Goal: Task Accomplishment & Management: Use online tool/utility

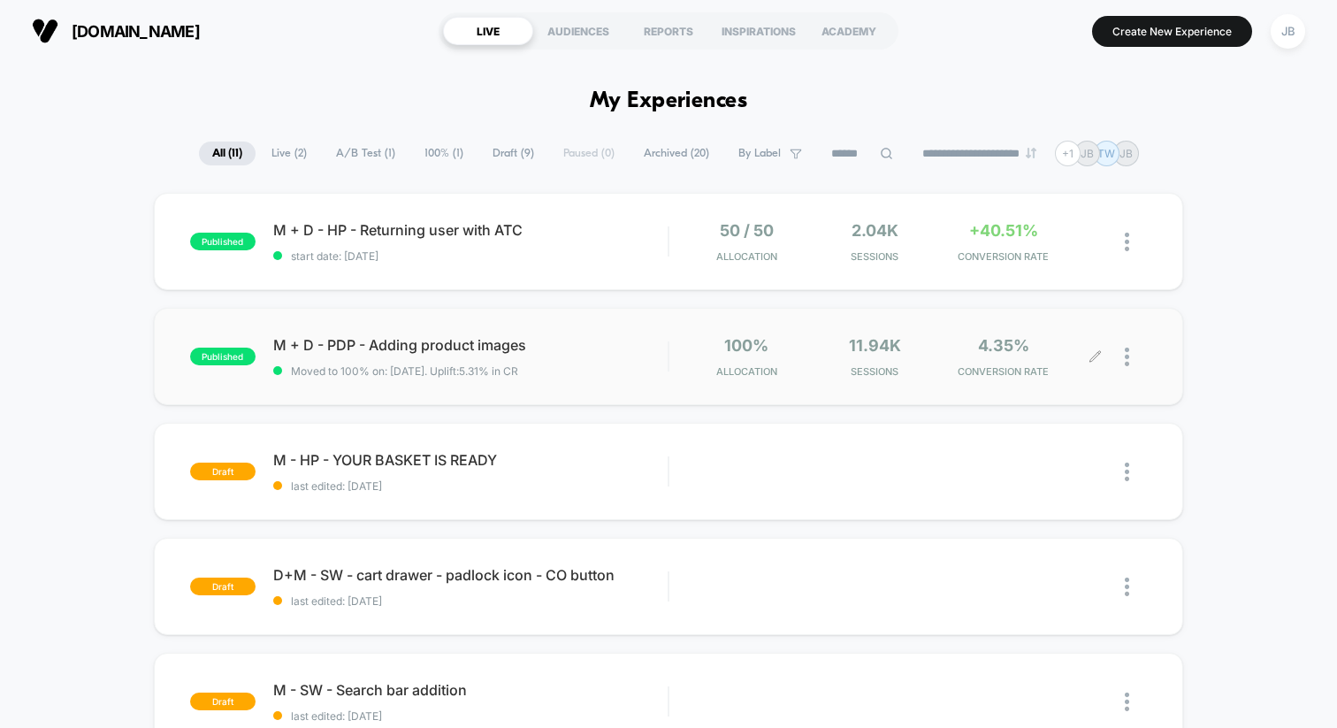
click at [1131, 356] on div at bounding box center [1136, 357] width 22 height 42
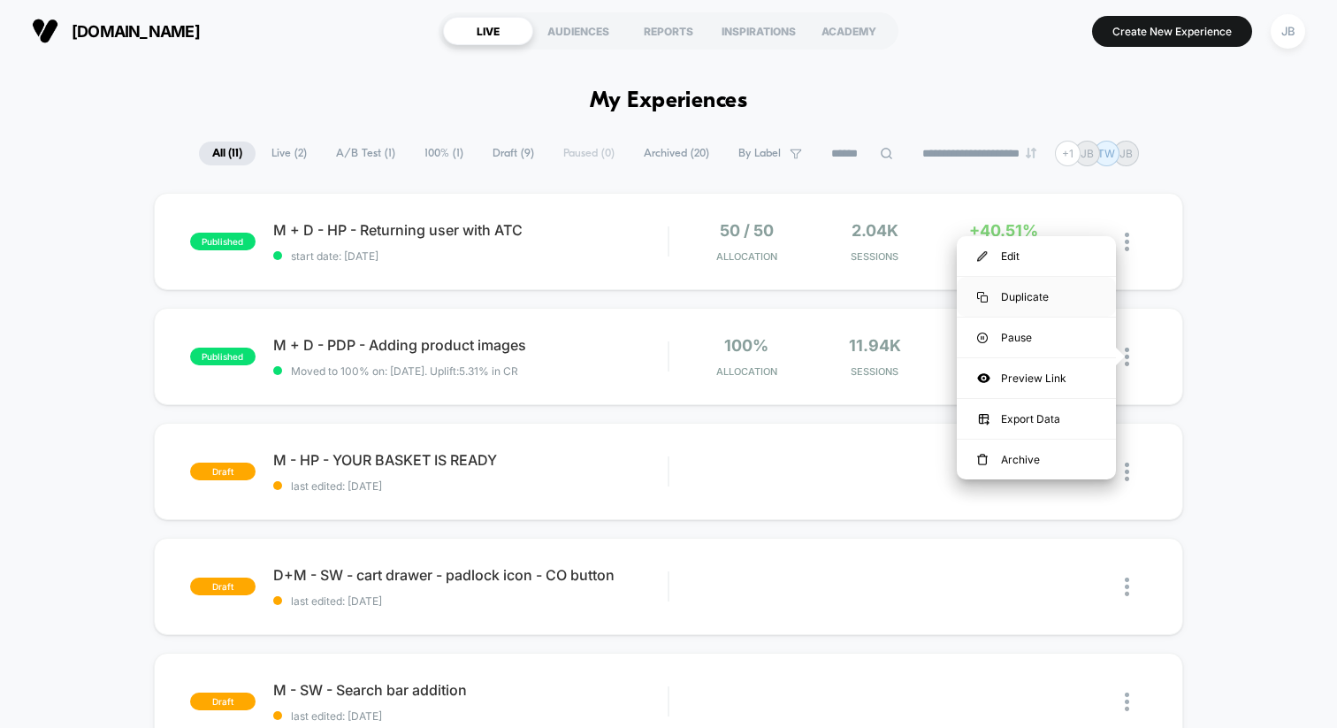
click at [1049, 294] on div "Duplicate" at bounding box center [1036, 297] width 159 height 40
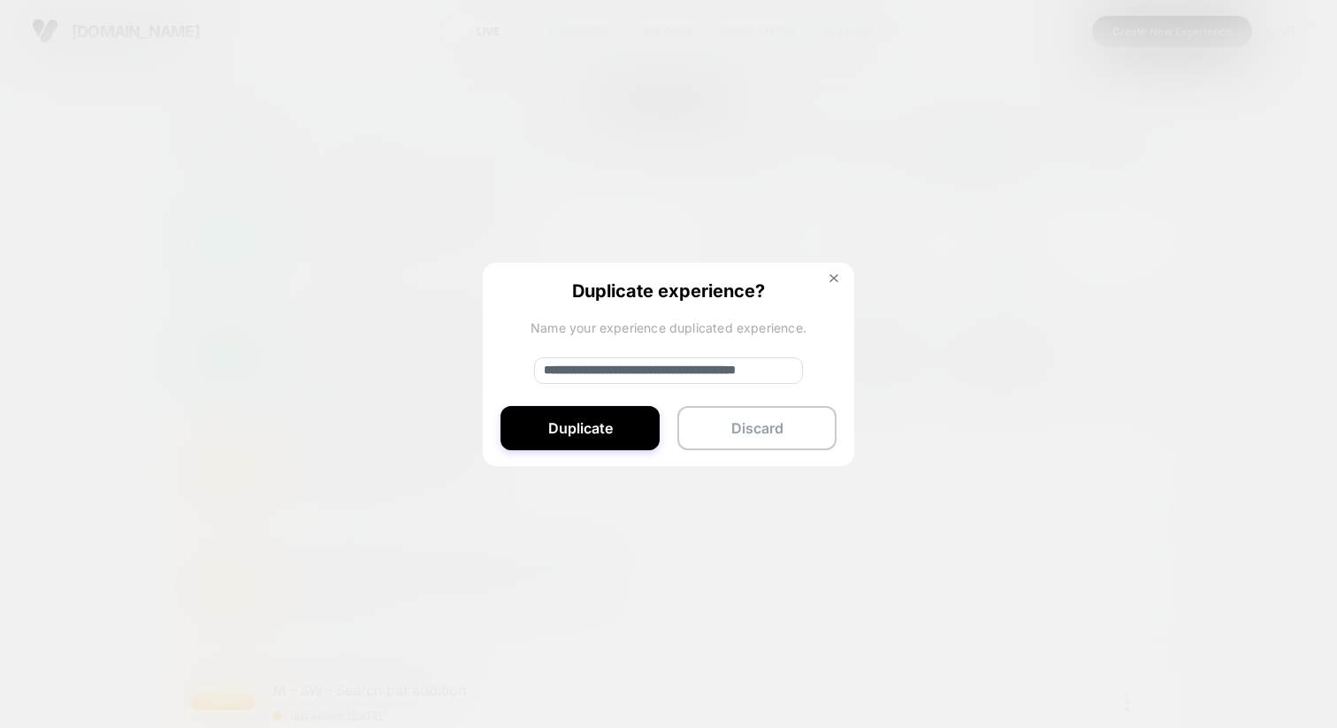
drag, startPoint x: 603, startPoint y: 371, endPoint x: 512, endPoint y: 371, distance: 91.1
click at [512, 371] on div "**********" at bounding box center [668, 365] width 371 height 205
click at [774, 368] on input "**********" at bounding box center [668, 370] width 269 height 27
click at [793, 371] on input "**********" at bounding box center [668, 370] width 269 height 27
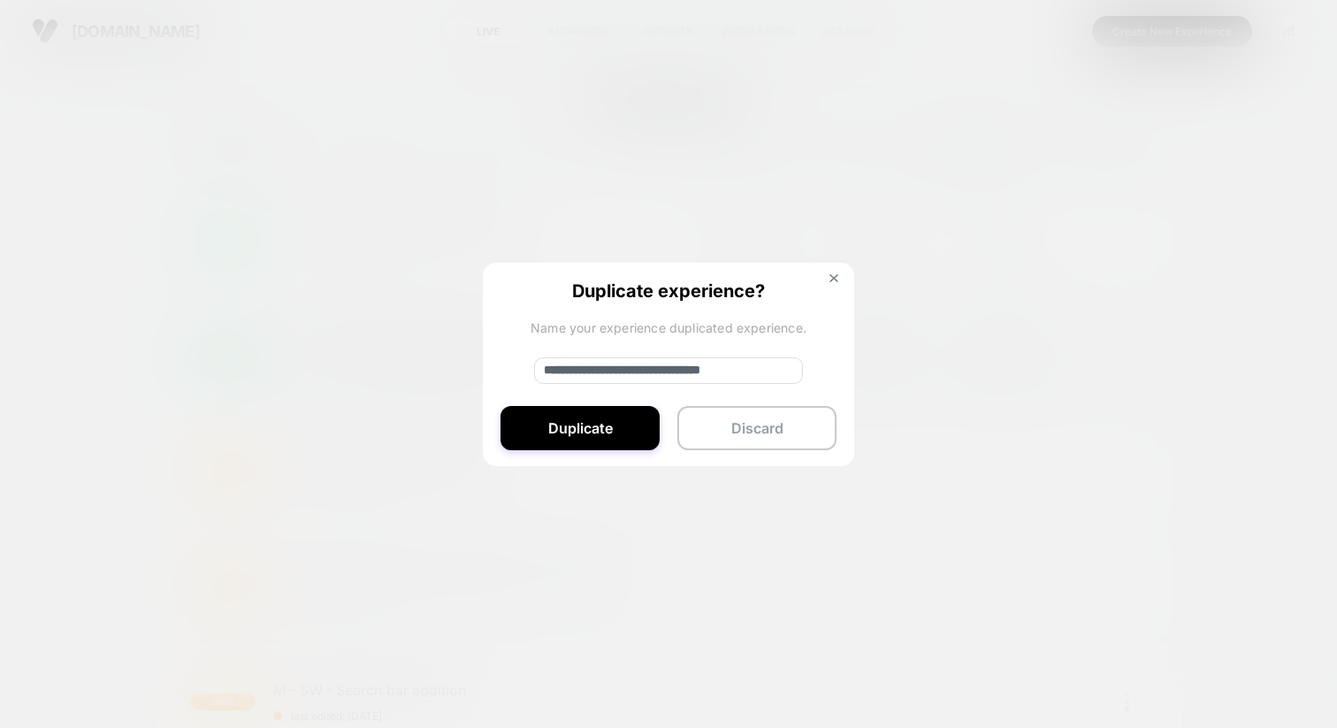
click at [639, 369] on input "**********" at bounding box center [668, 370] width 269 height 27
type input "**********"
click at [614, 420] on button "Duplicate" at bounding box center [580, 428] width 159 height 44
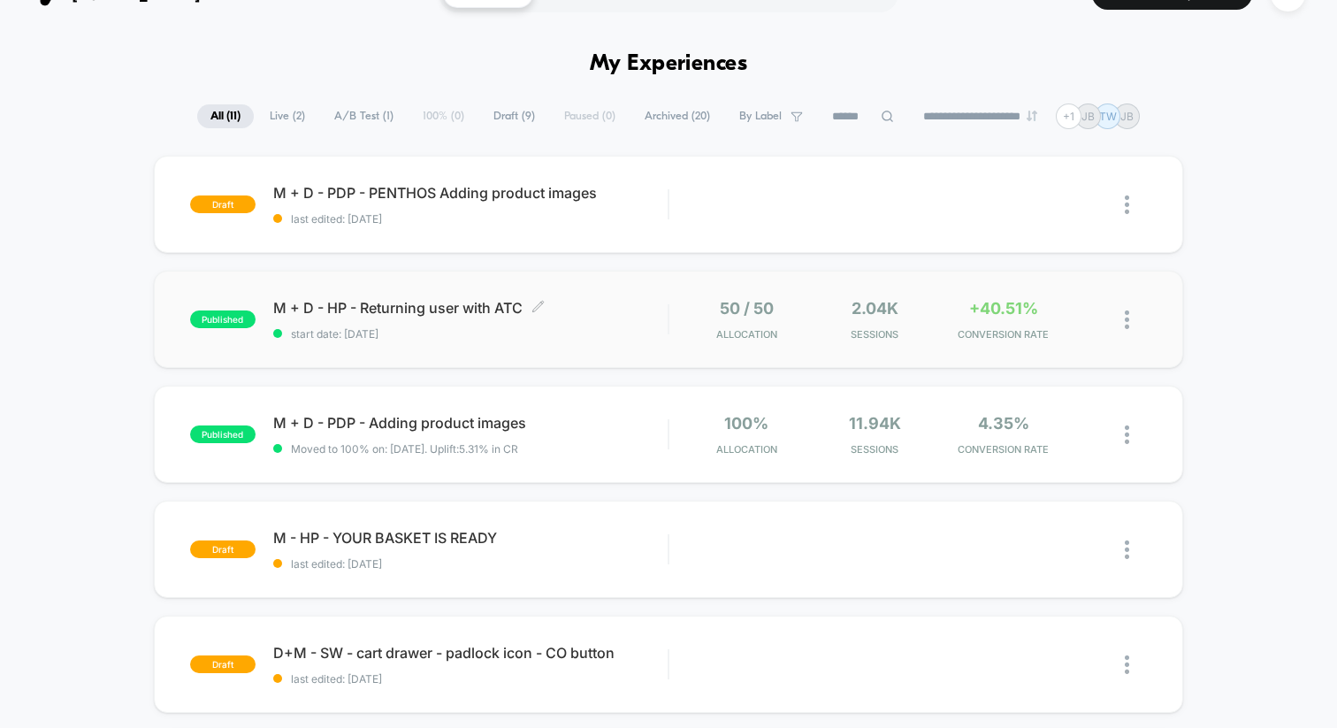
scroll to position [52, 0]
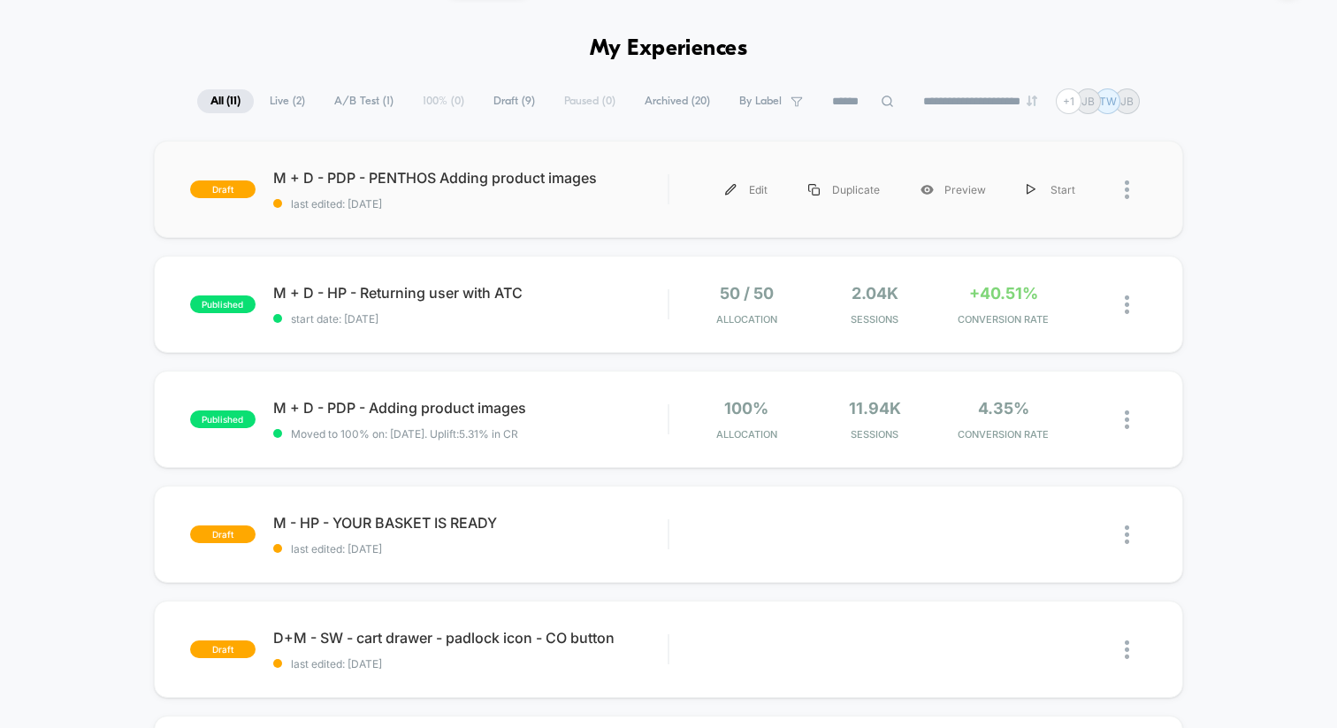
click at [669, 191] on div "Edit Duplicate Preview Start" at bounding box center [908, 190] width 478 height 40
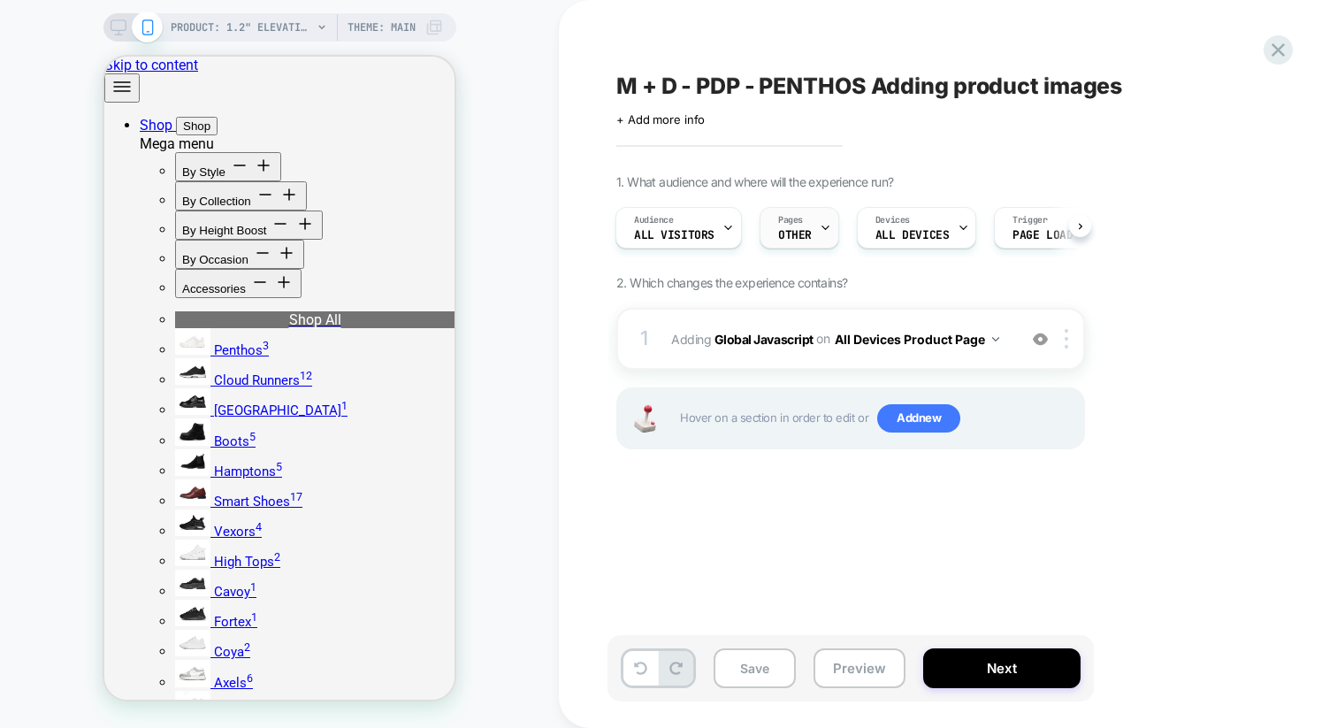
click at [825, 229] on icon at bounding box center [825, 227] width 11 height 11
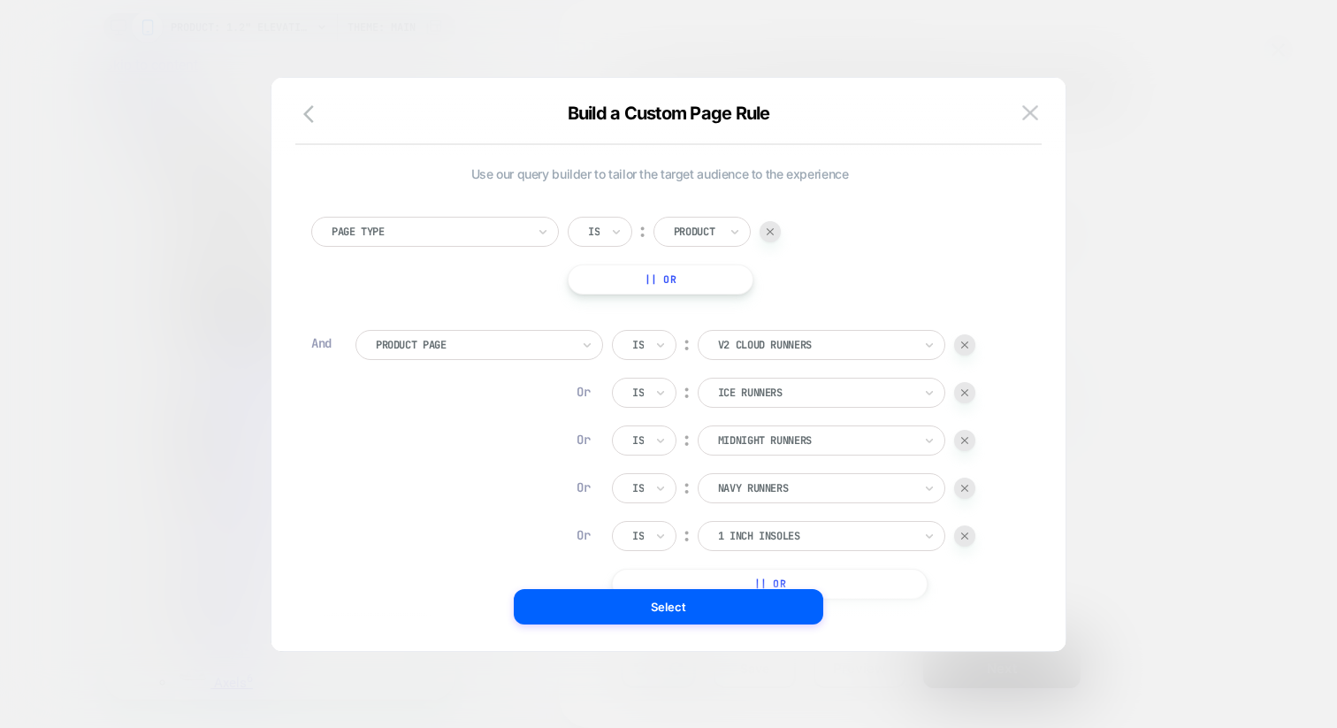
scroll to position [18, 0]
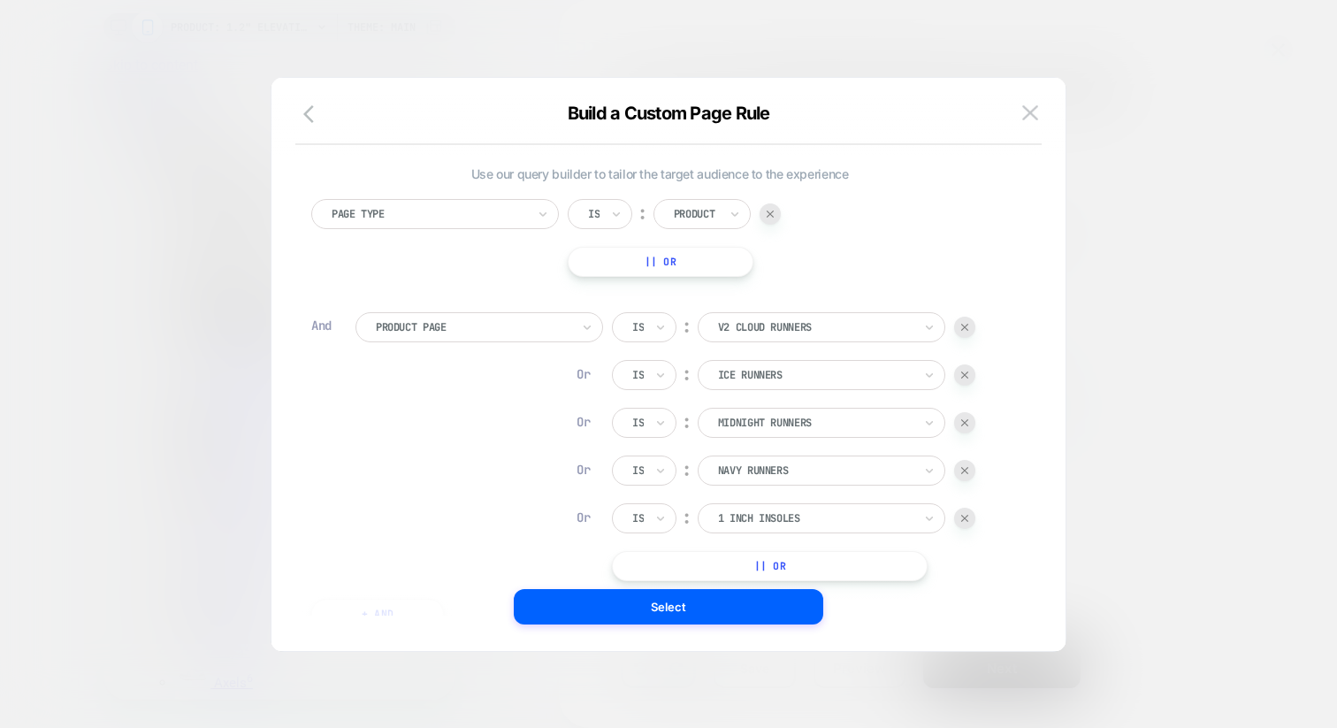
click at [970, 518] on div at bounding box center [964, 518] width 21 height 21
click at [967, 472] on img at bounding box center [964, 470] width 7 height 7
click at [968, 421] on img at bounding box center [964, 422] width 7 height 7
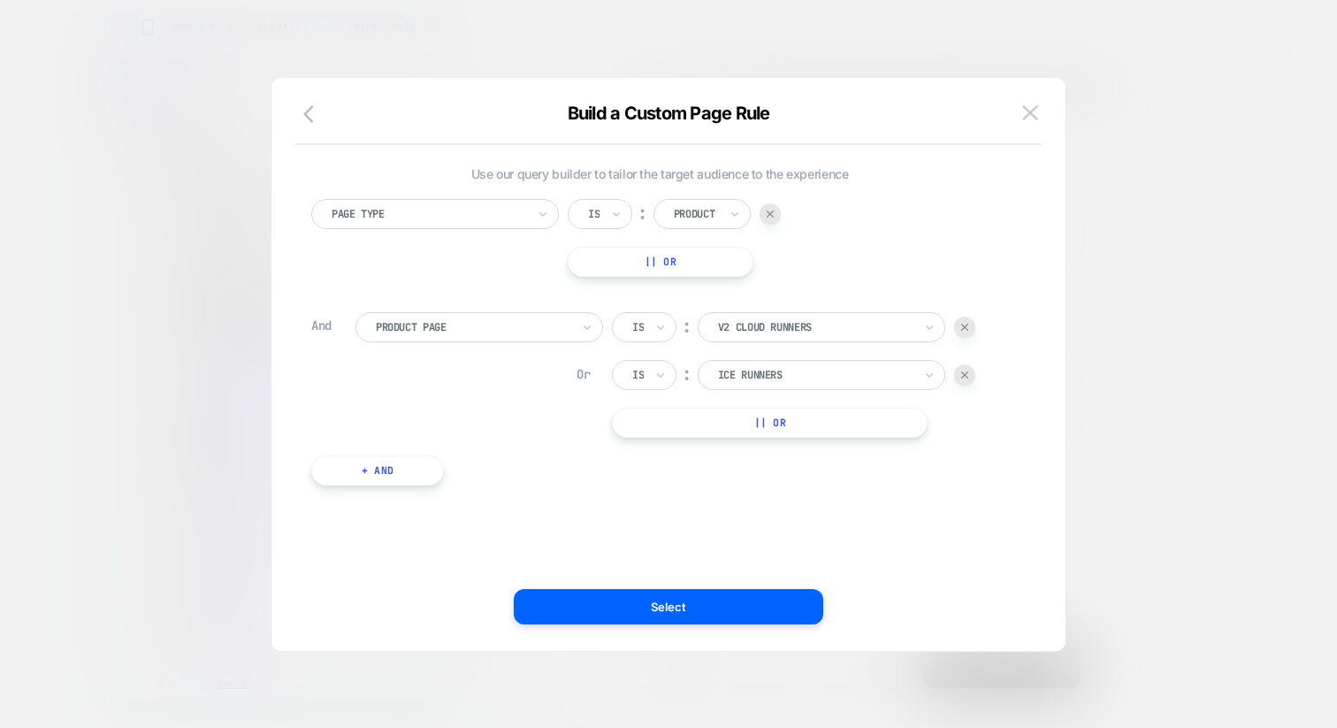
click at [0, 0] on img at bounding box center [0, 0] width 0 height 0
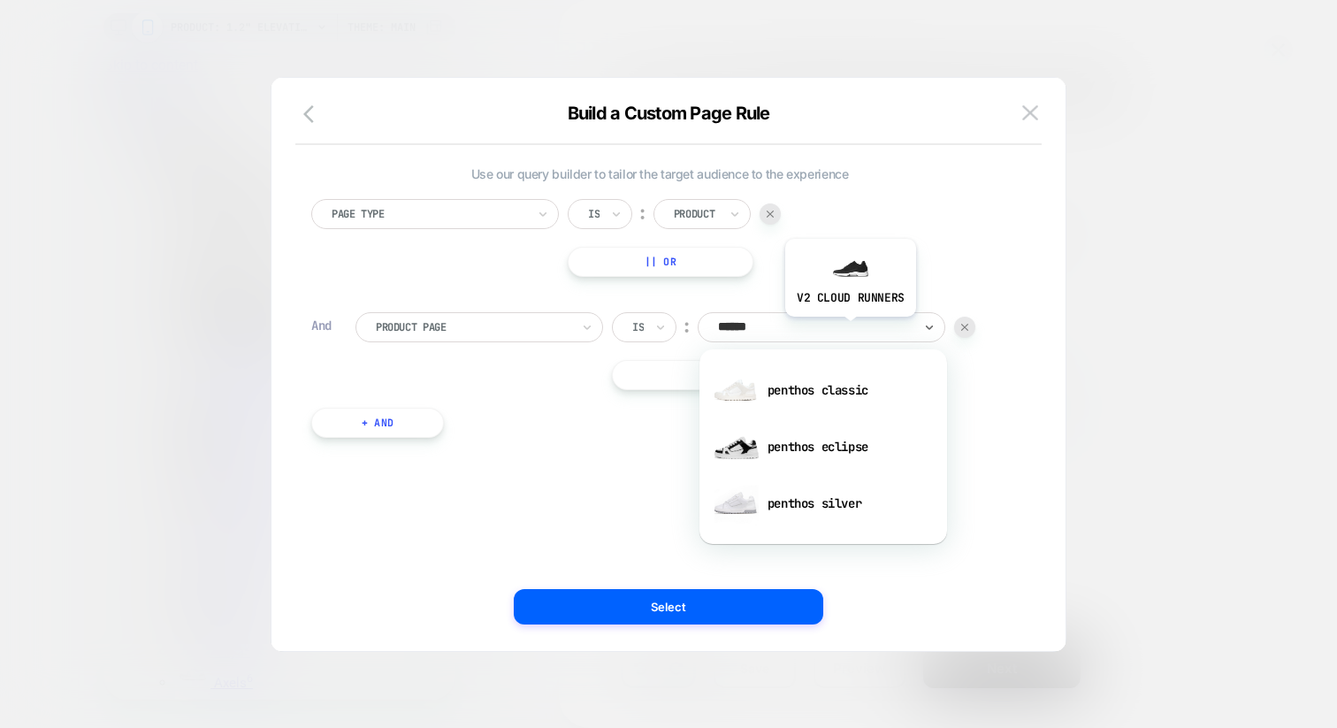
type input "*******"
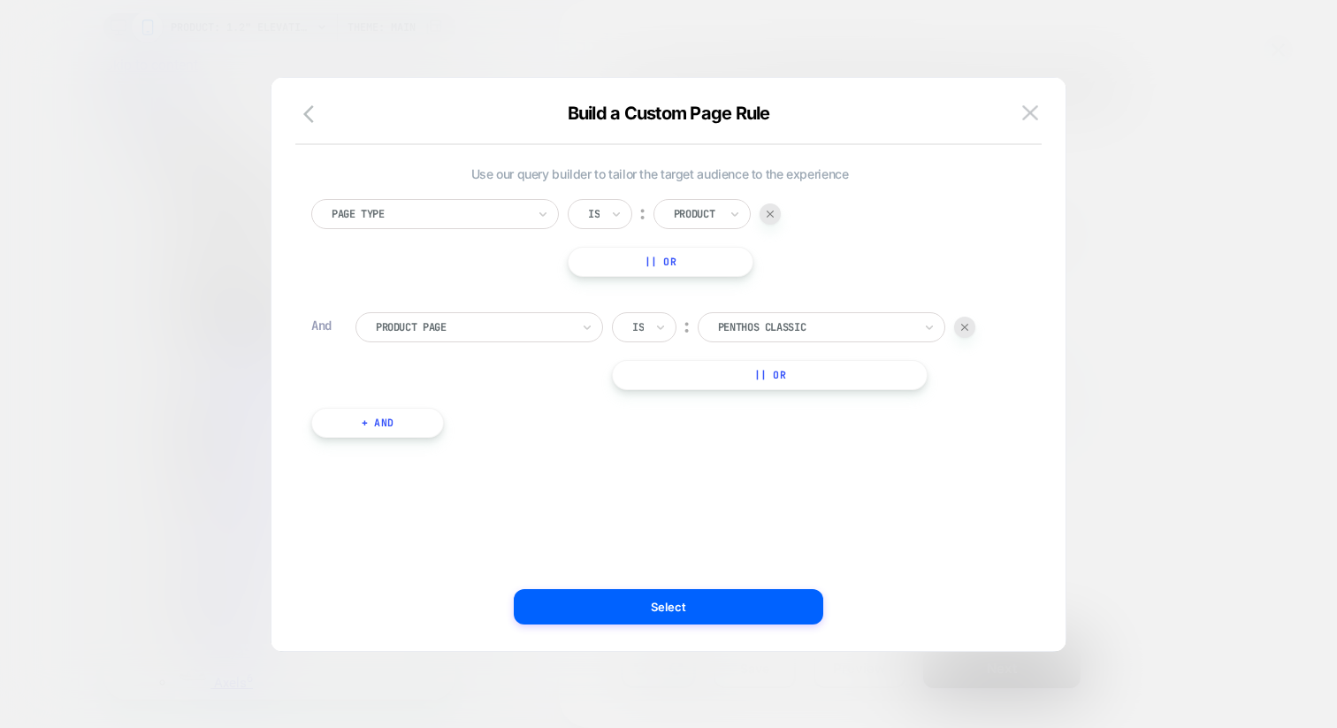
click at [0, 0] on button "|| Or" at bounding box center [0, 0] width 0 height 0
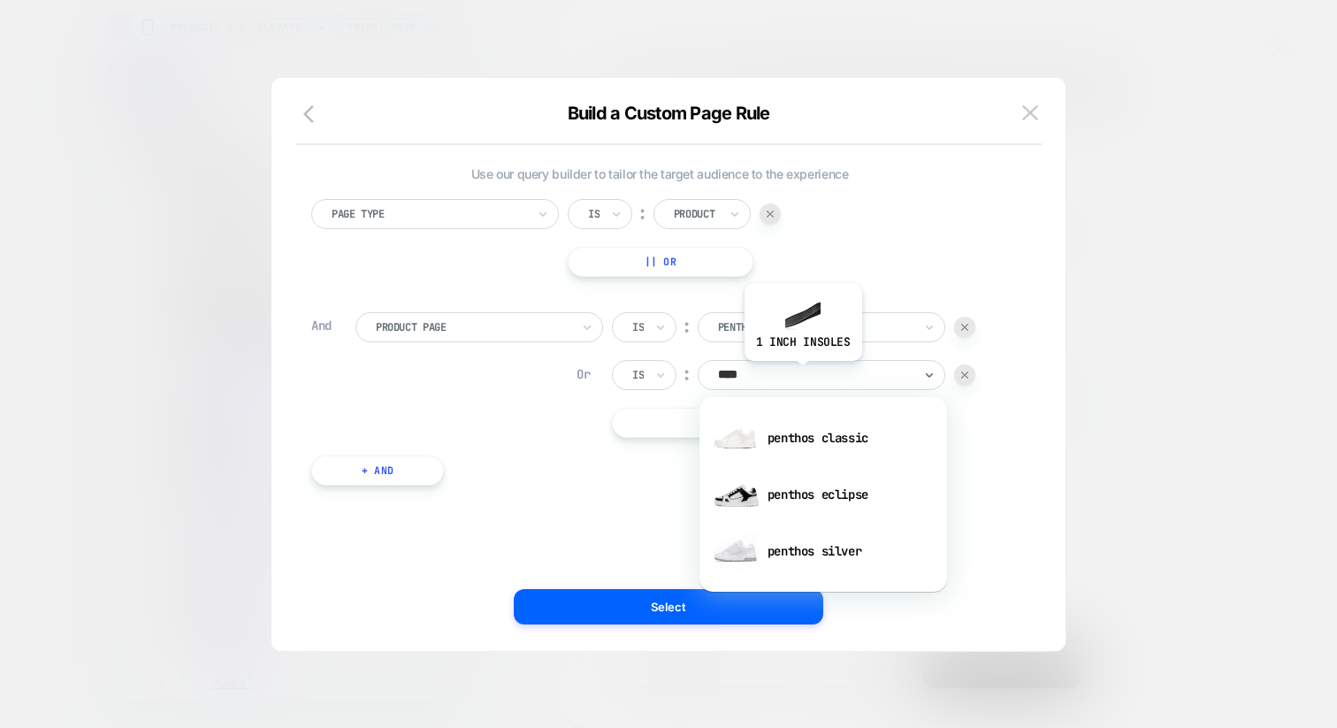
type input "*****"
click at [811, 488] on div "penthos eclipse" at bounding box center [823, 494] width 230 height 57
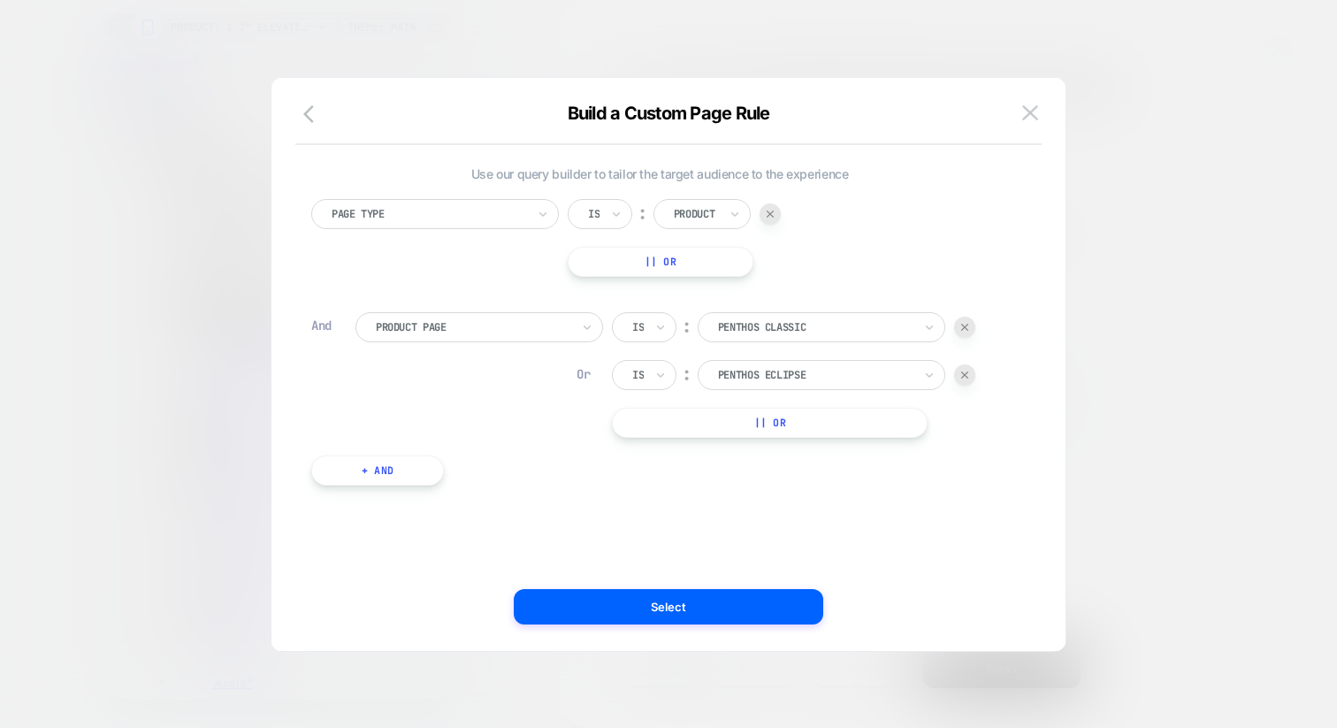
click at [0, 0] on button "|| Or" at bounding box center [0, 0] width 0 height 0
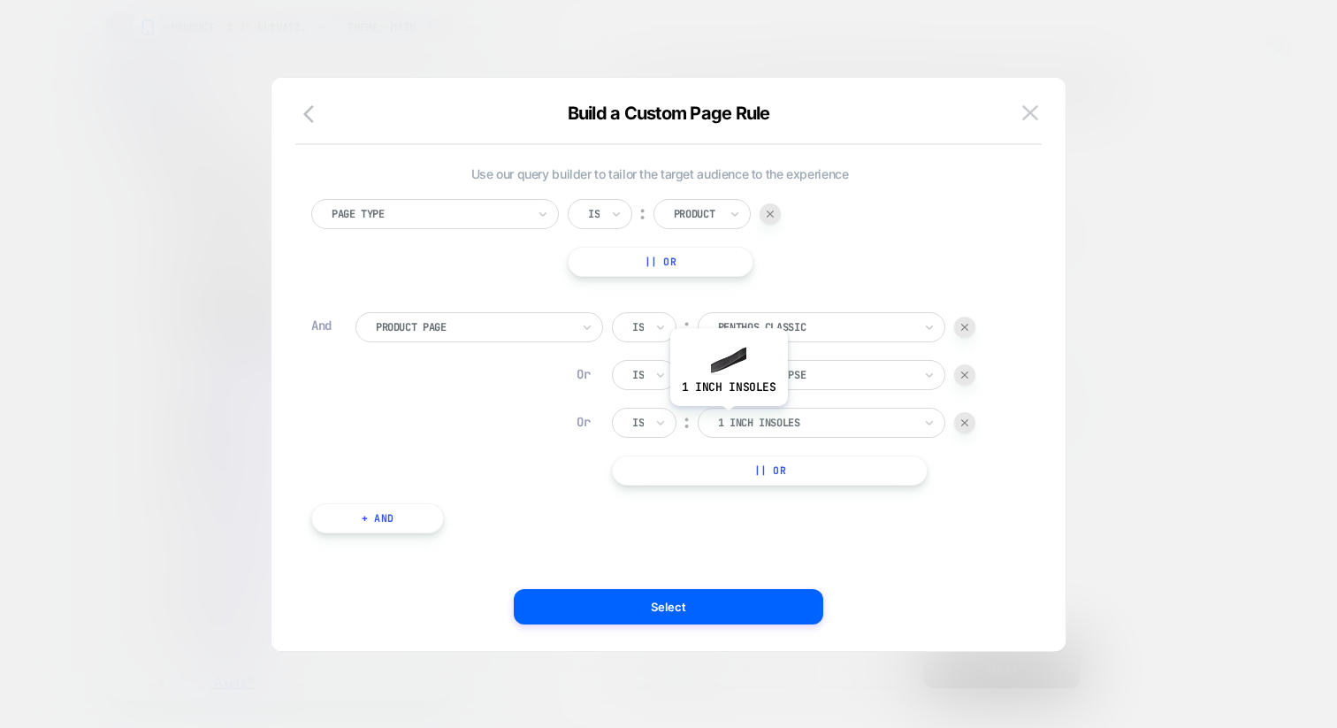
click at [727, 419] on div at bounding box center [815, 423] width 195 height 16
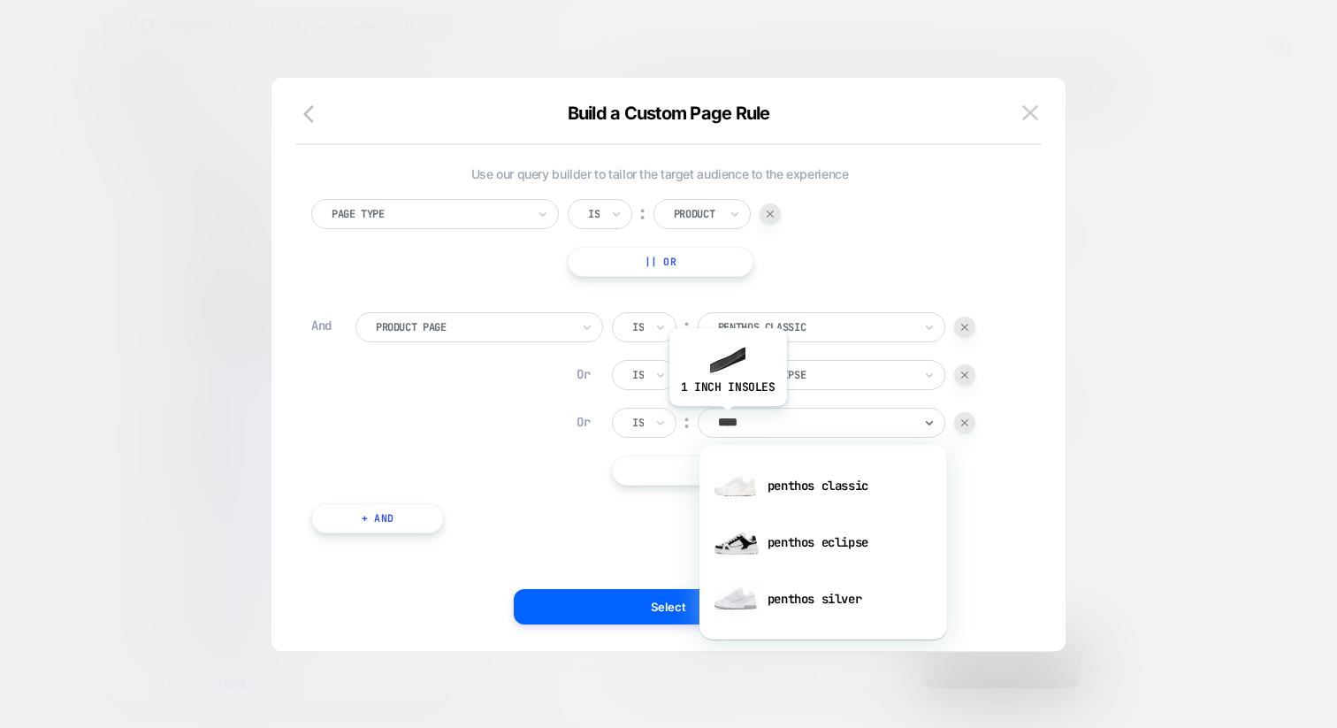
type input "*****"
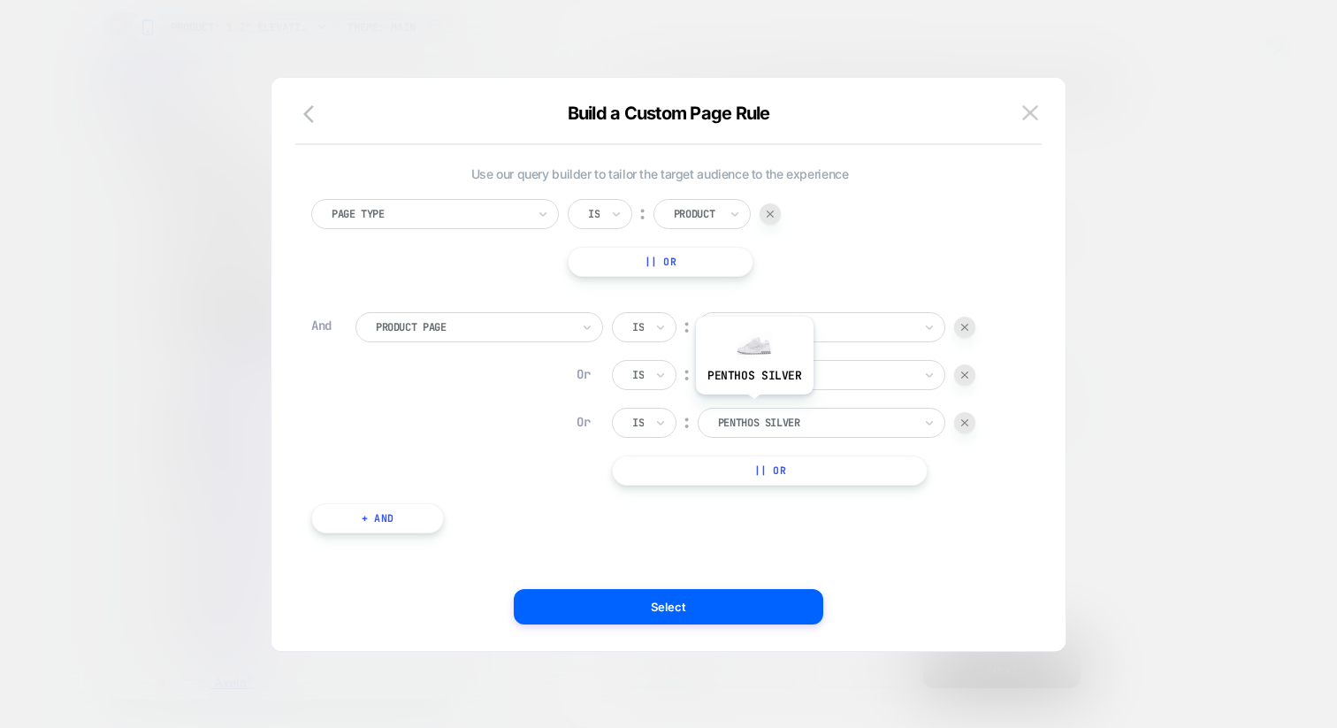
scroll to position [6, 0]
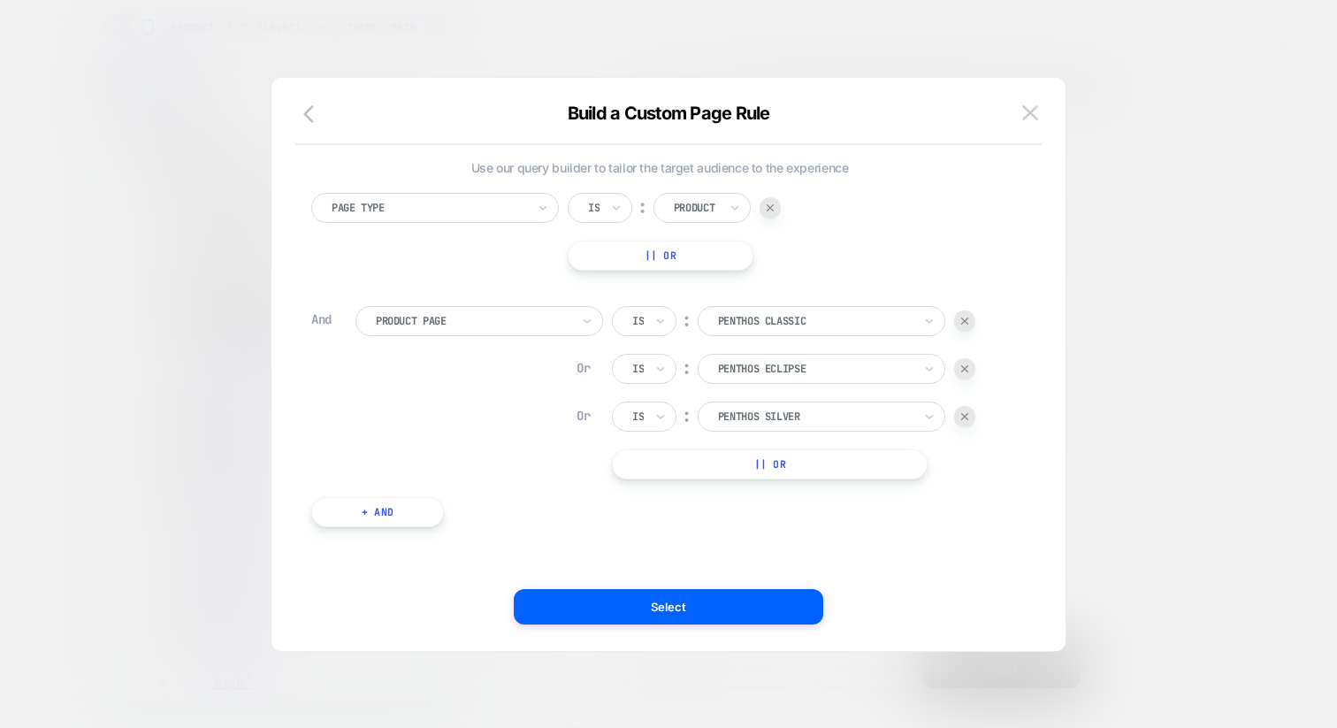
click at [0, 0] on button "|| Or" at bounding box center [0, 0] width 0 height 0
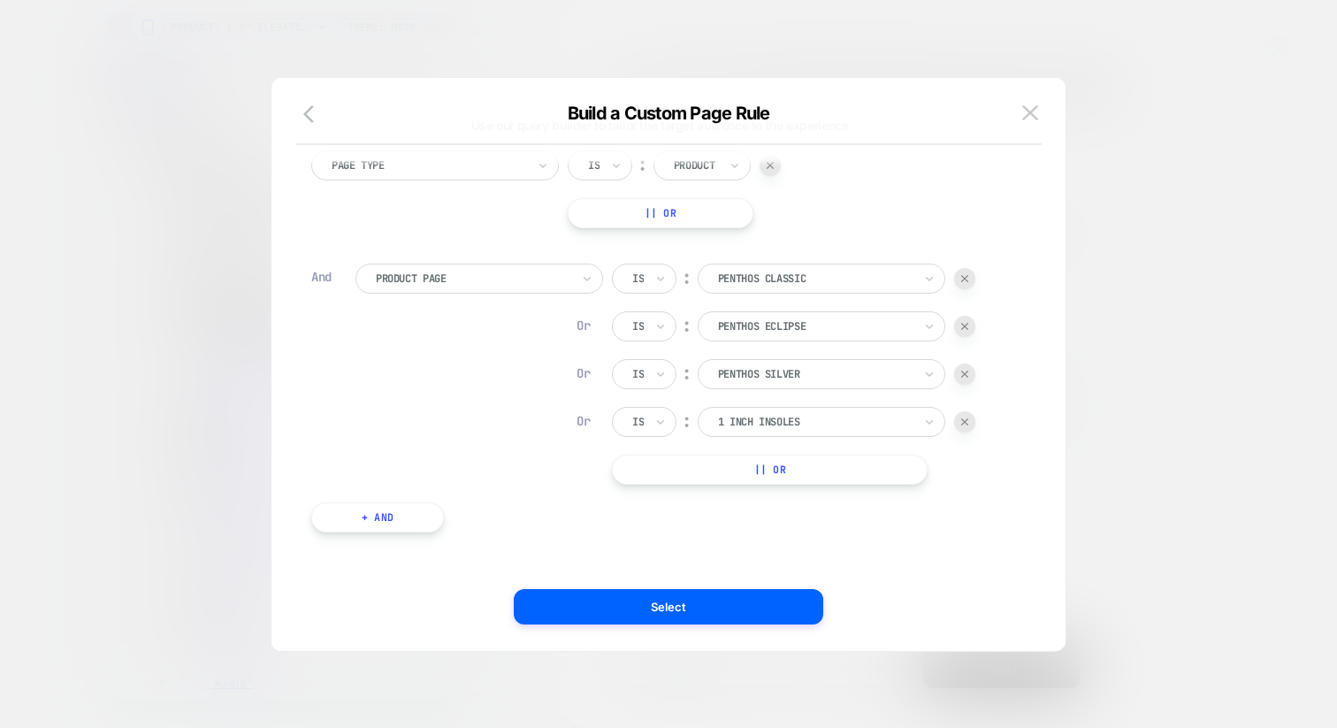
scroll to position [54, 0]
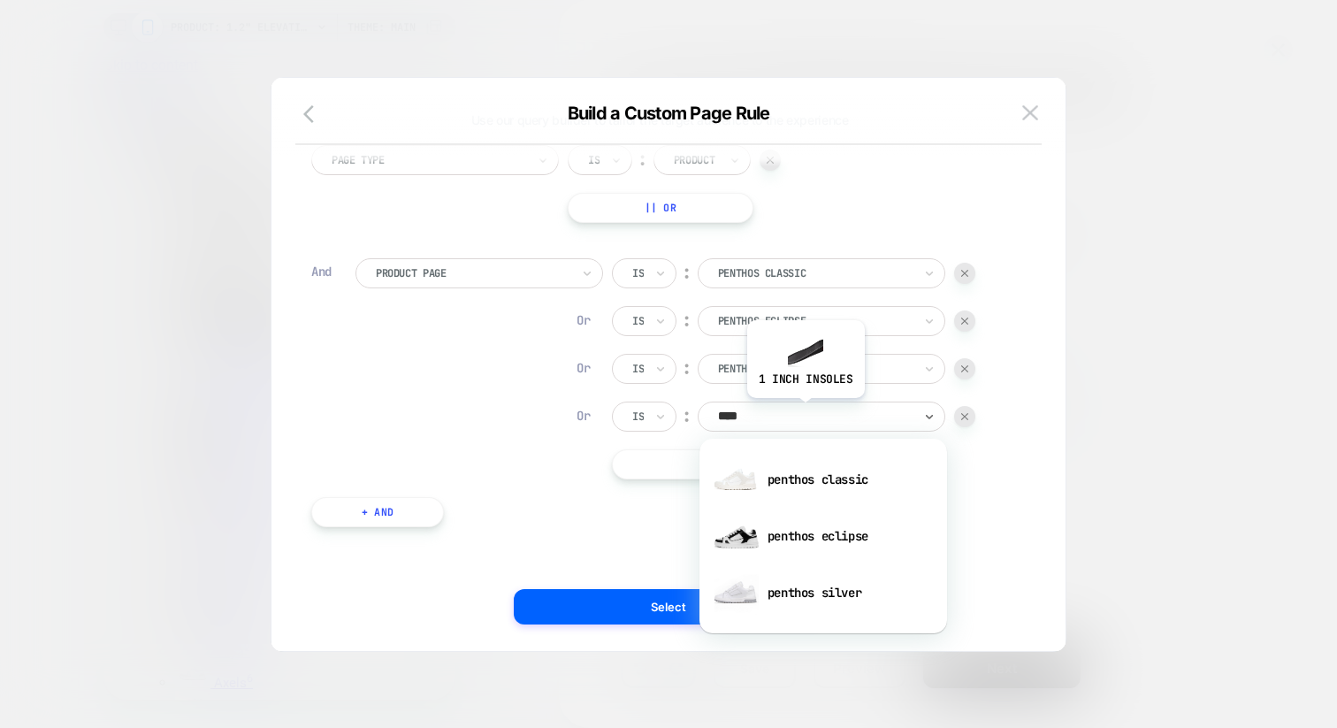
type input "*****"
click at [970, 420] on div at bounding box center [964, 416] width 21 height 21
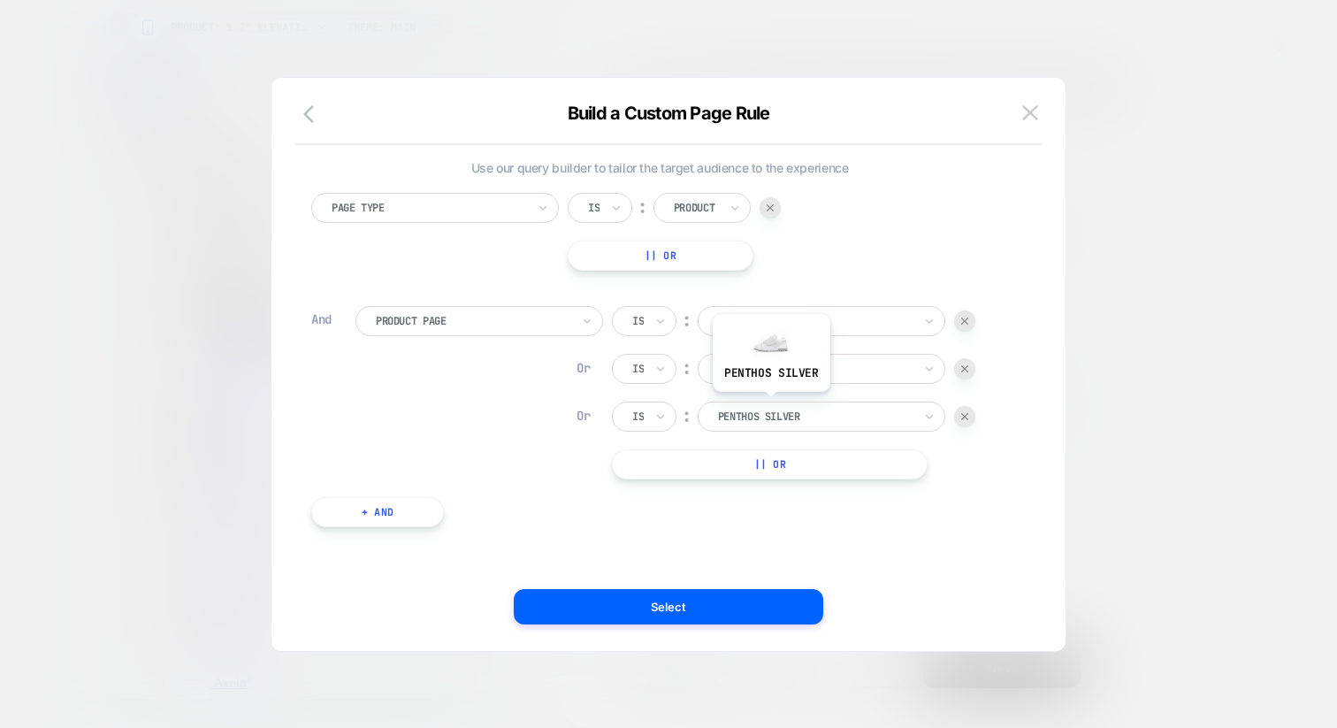
scroll to position [0, 0]
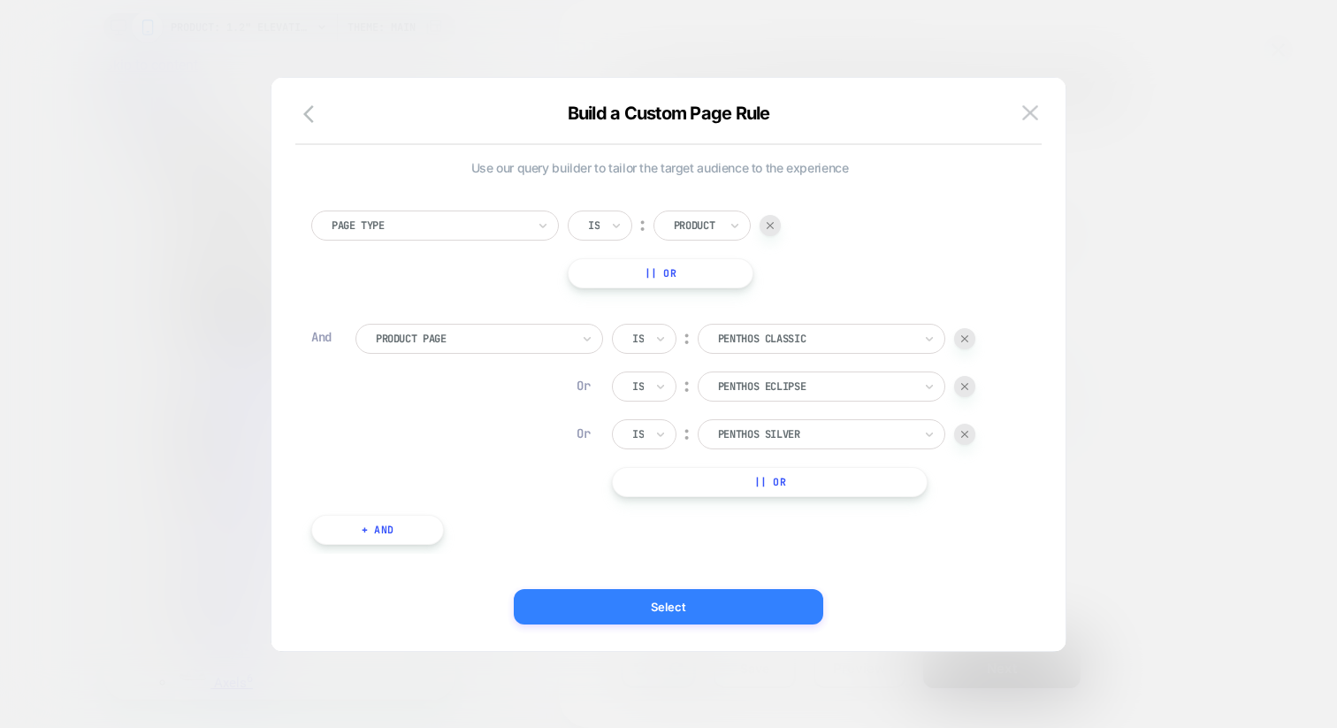
click at [739, 612] on button "Select" at bounding box center [669, 606] width 310 height 35
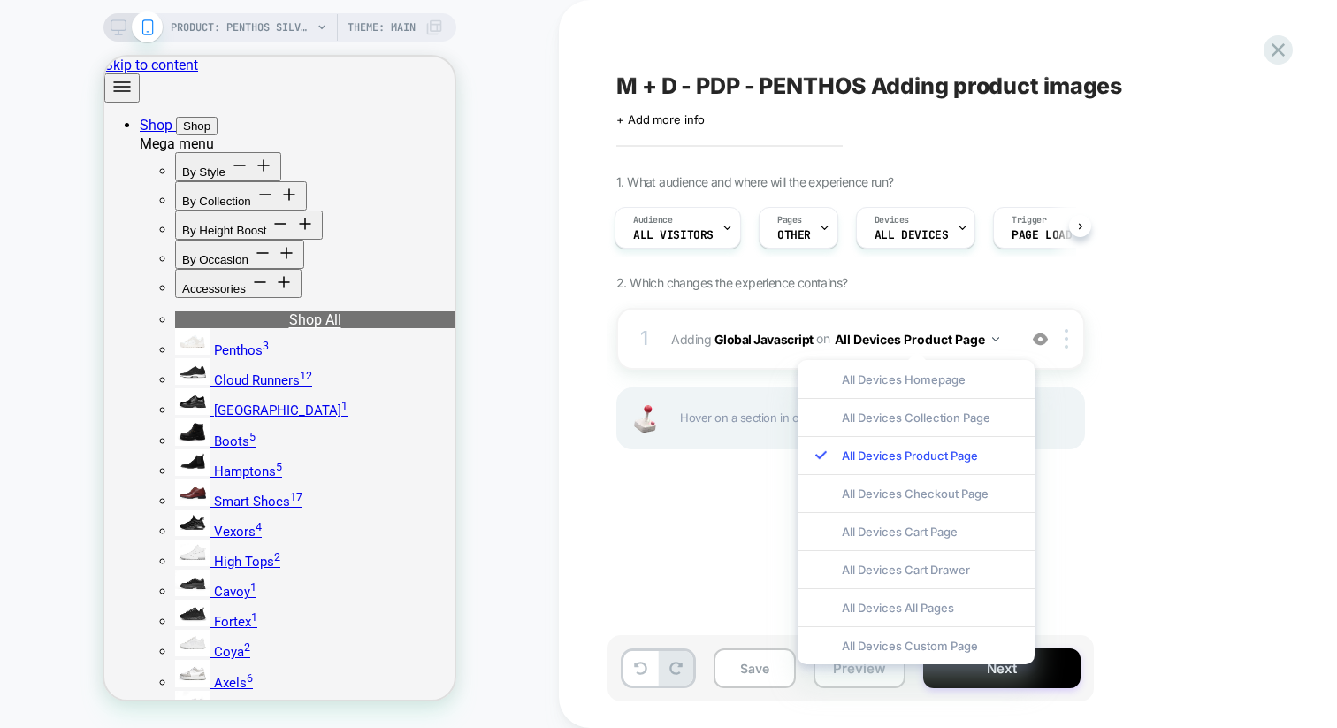
click at [1115, 355] on div "1. What audience and where will the experience run? Audience All Visitors Pages…" at bounding box center [939, 333] width 646 height 319
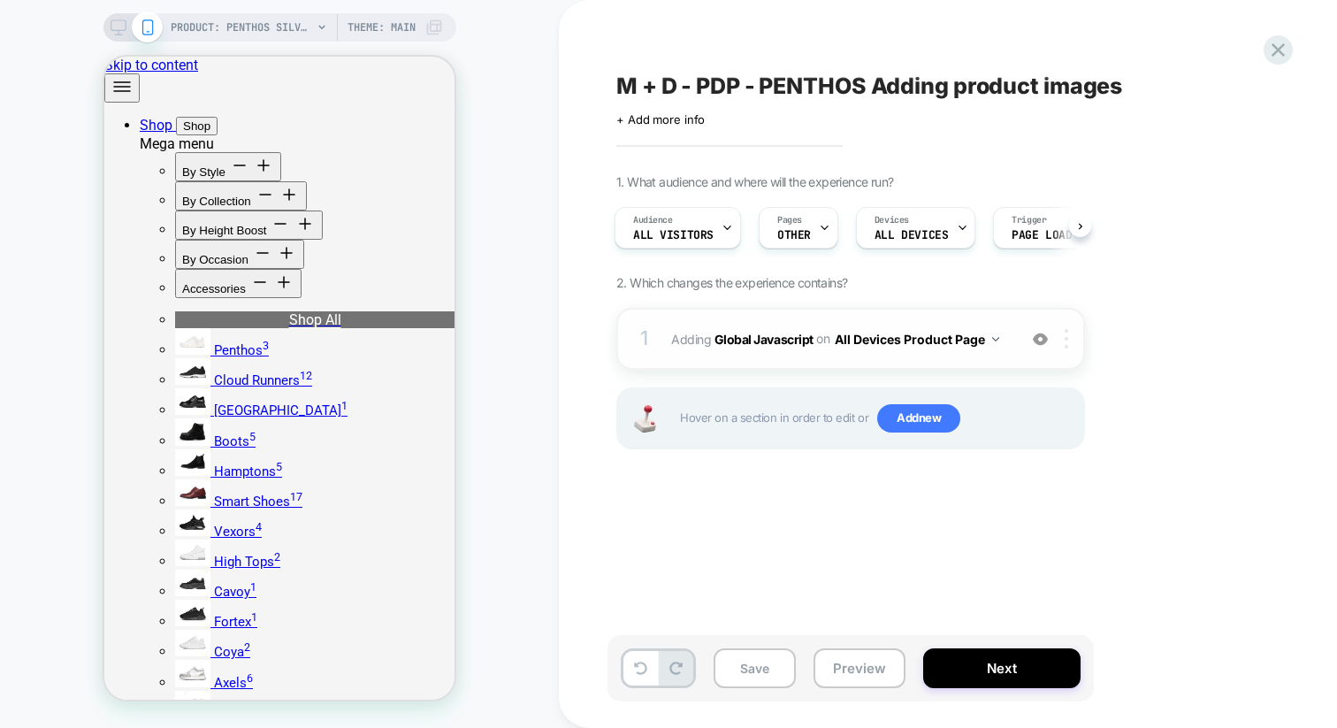
click at [0, 0] on img at bounding box center [0, 0] width 0 height 0
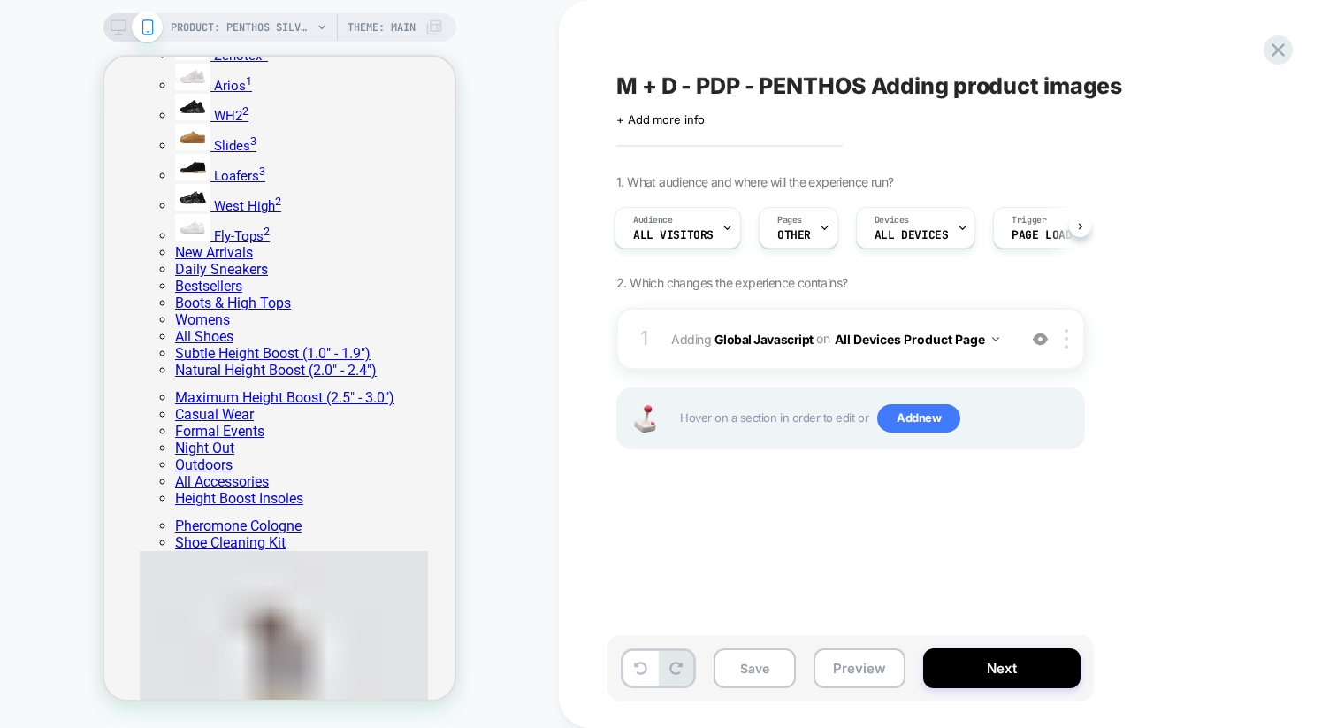
scroll to position [660, 0]
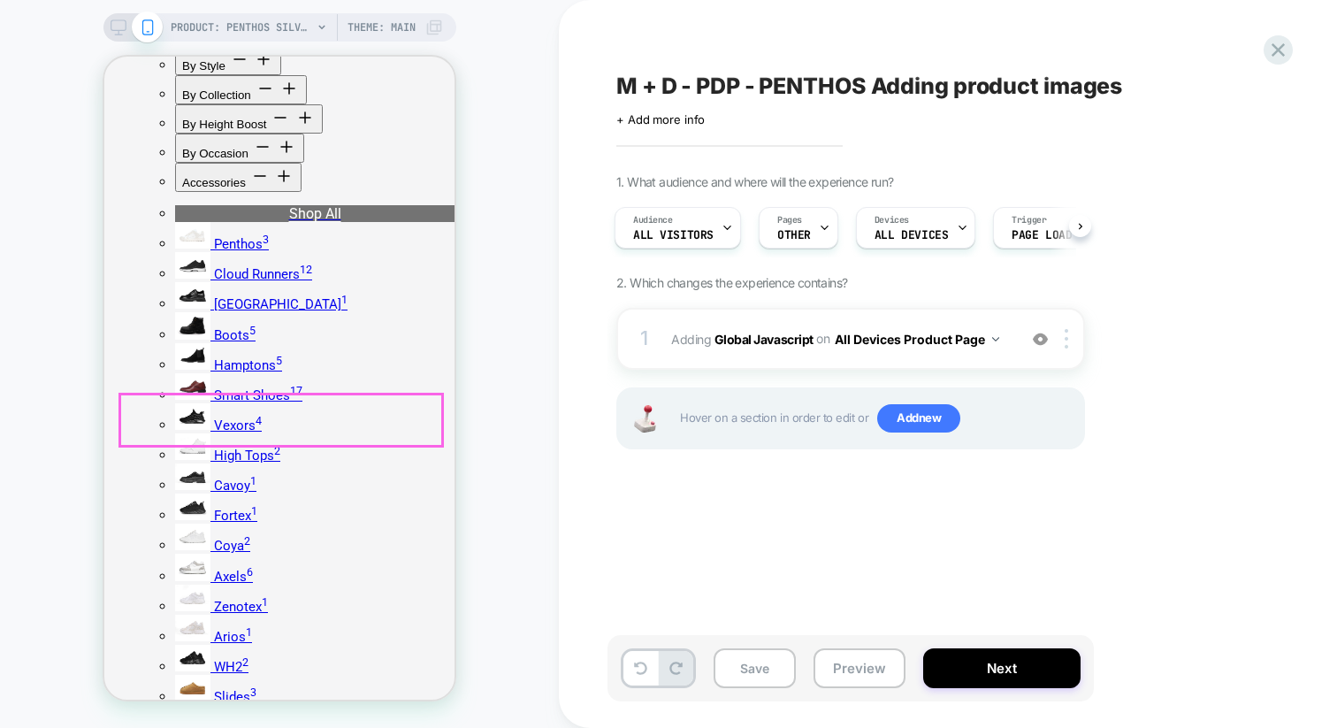
scroll to position [0, 0]
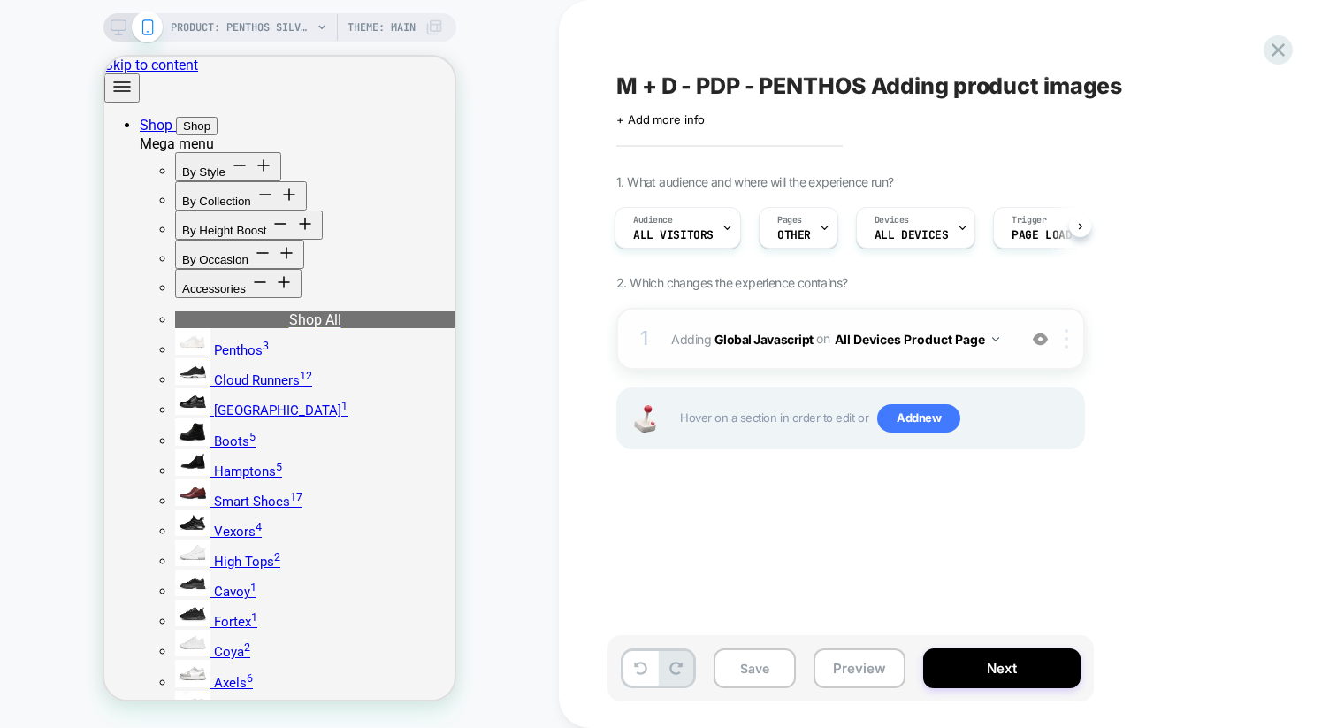
click at [1069, 335] on div at bounding box center [1069, 338] width 29 height 19
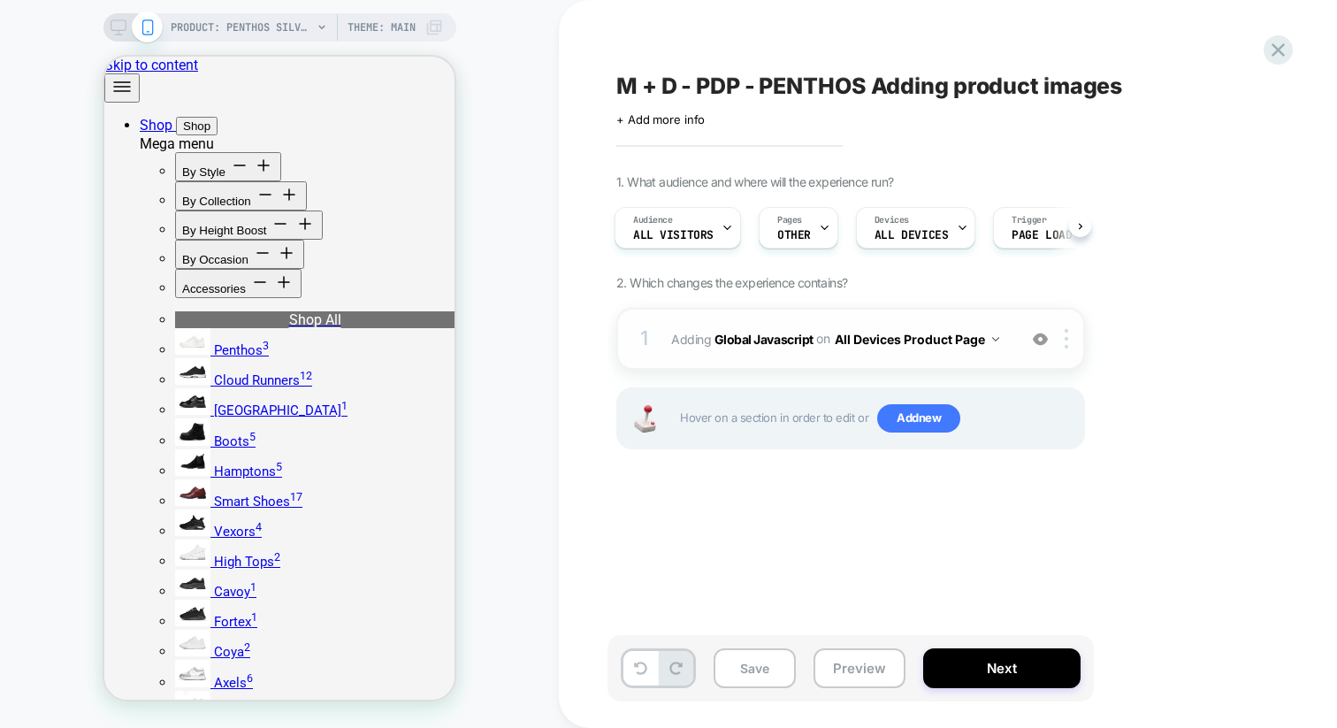
click at [986, 317] on div "1 Adding Global Javascript on All Devices Product Page Add Before Add After Tar…" at bounding box center [850, 339] width 469 height 62
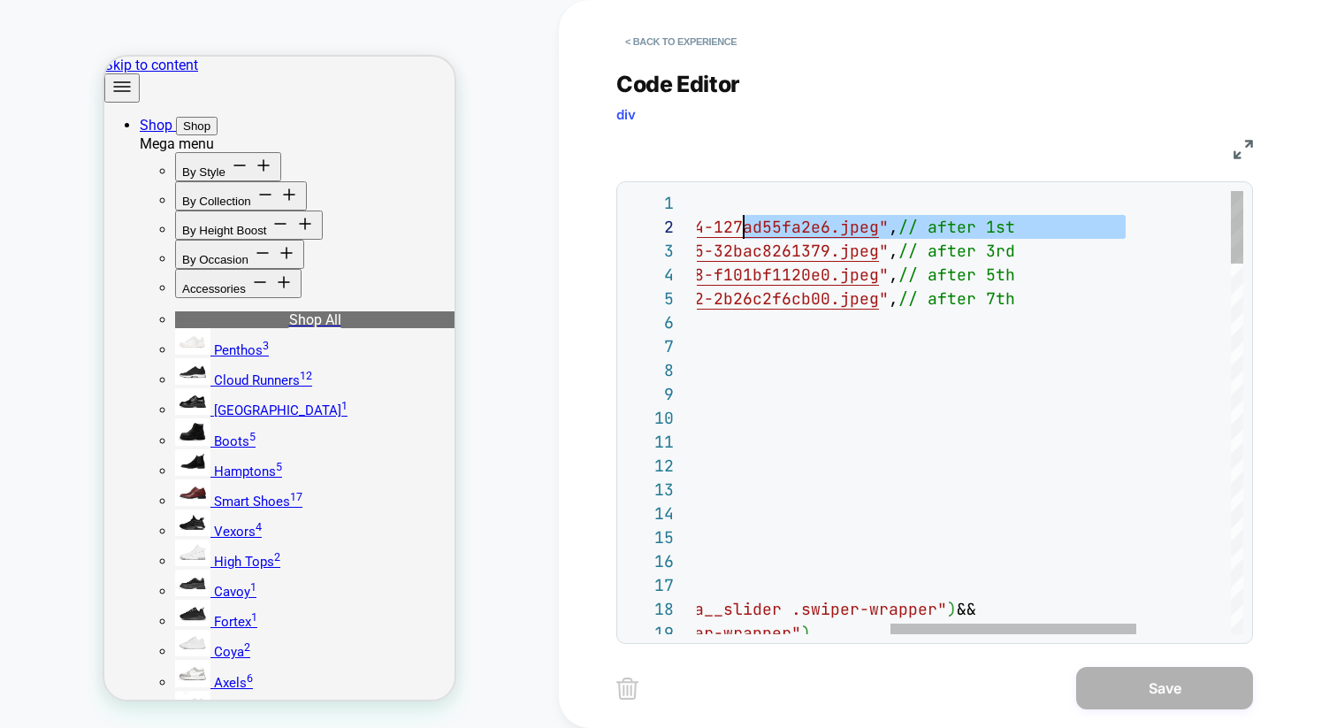
scroll to position [24, 458]
drag, startPoint x: 1127, startPoint y: 227, endPoint x: 726, endPoint y: 226, distance: 400.6
click at [0, 0] on div "document.querySelector ( ".swiper-thumbs .swiper-wrapper" ) ( ) => document.que…" at bounding box center [0, 0] width 0 height 0
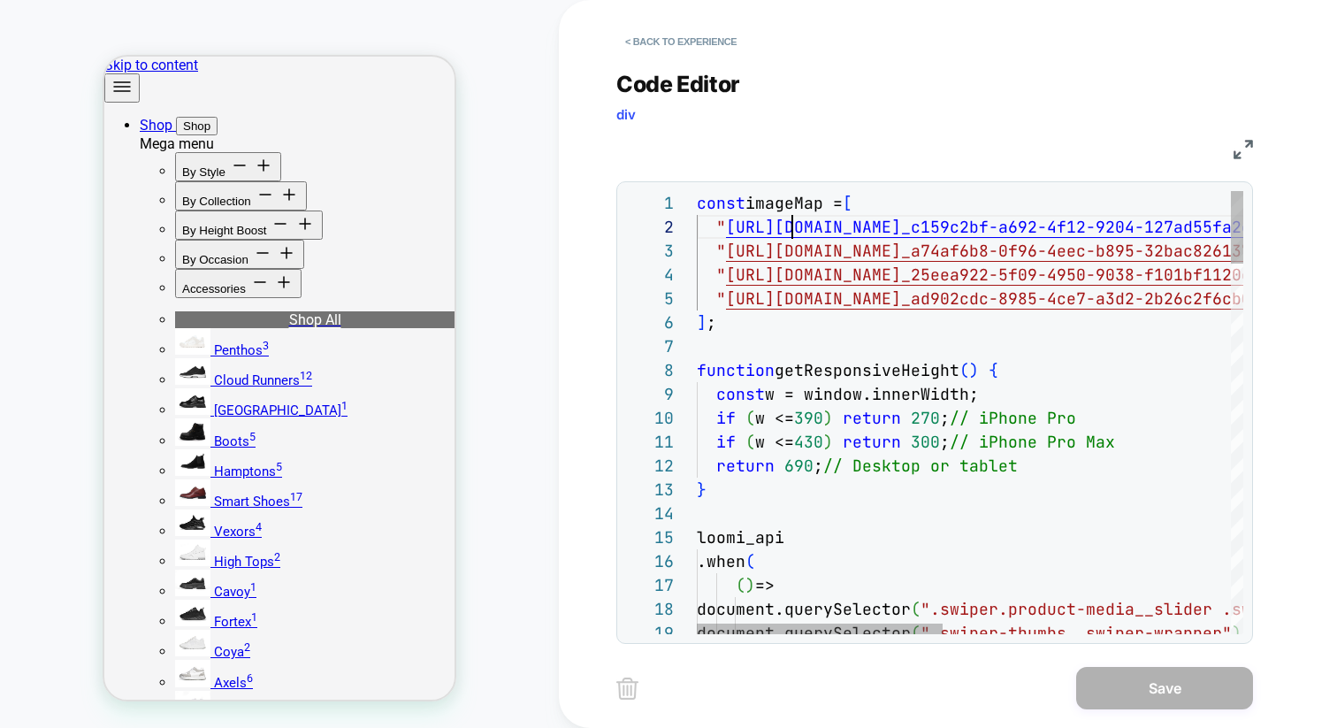
scroll to position [24, 96]
click at [0, 0] on div "document.querySelector ( ".swiper.product-media__slider .swiper-wrapper" ) && d…" at bounding box center [0, 0] width 0 height 0
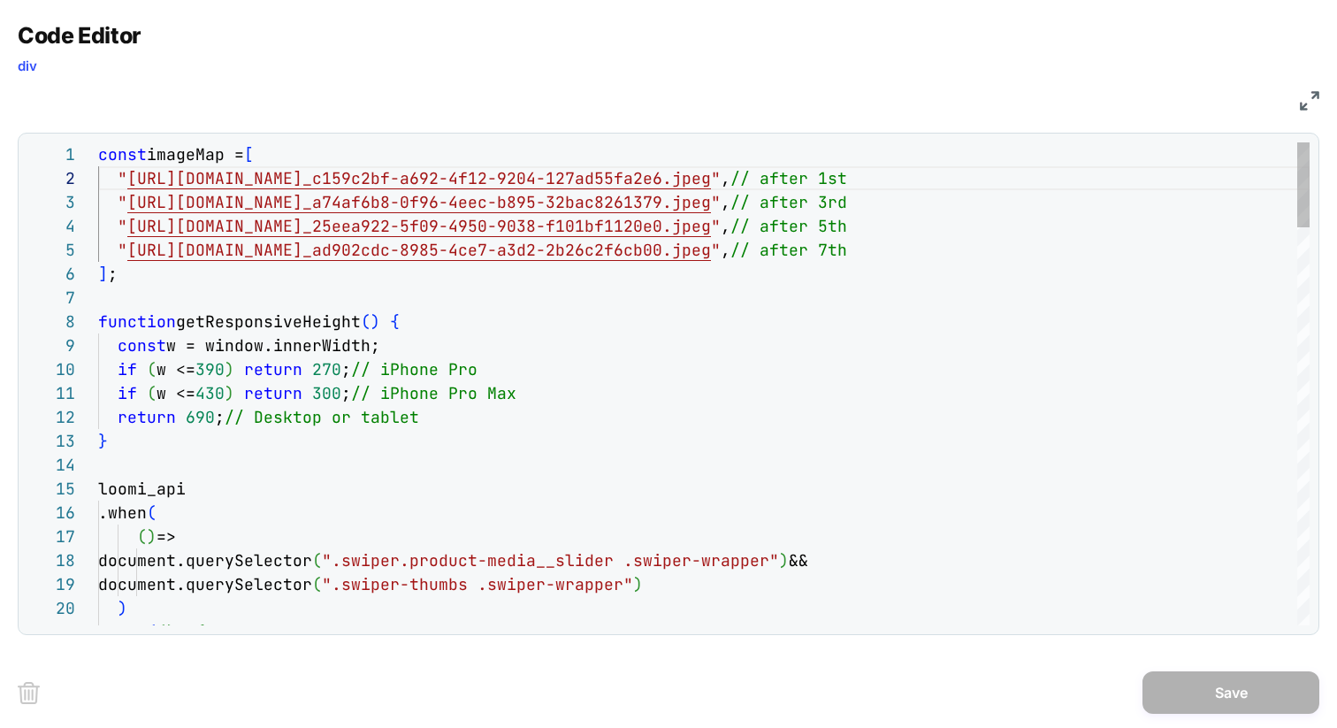
scroll to position [0, 430]
click at [0, 0] on div ") .then ( ( ) => { ( ) => document.querySelector ( ".swiper.product-media__slid…" at bounding box center [0, 0] width 0 height 0
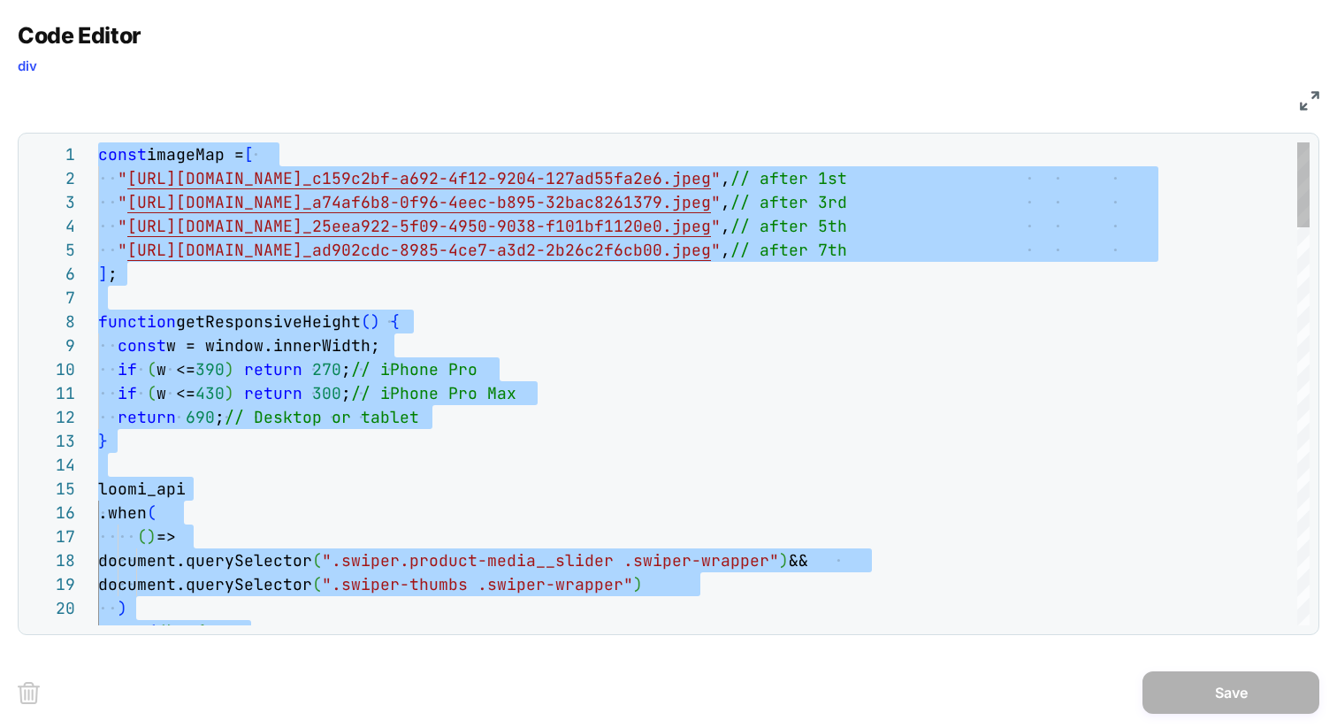
click at [0, 0] on div ") .then ( ( ) => { ( ) => document.querySelector ( ".swiper.product-media__slid…" at bounding box center [0, 0] width 0 height 0
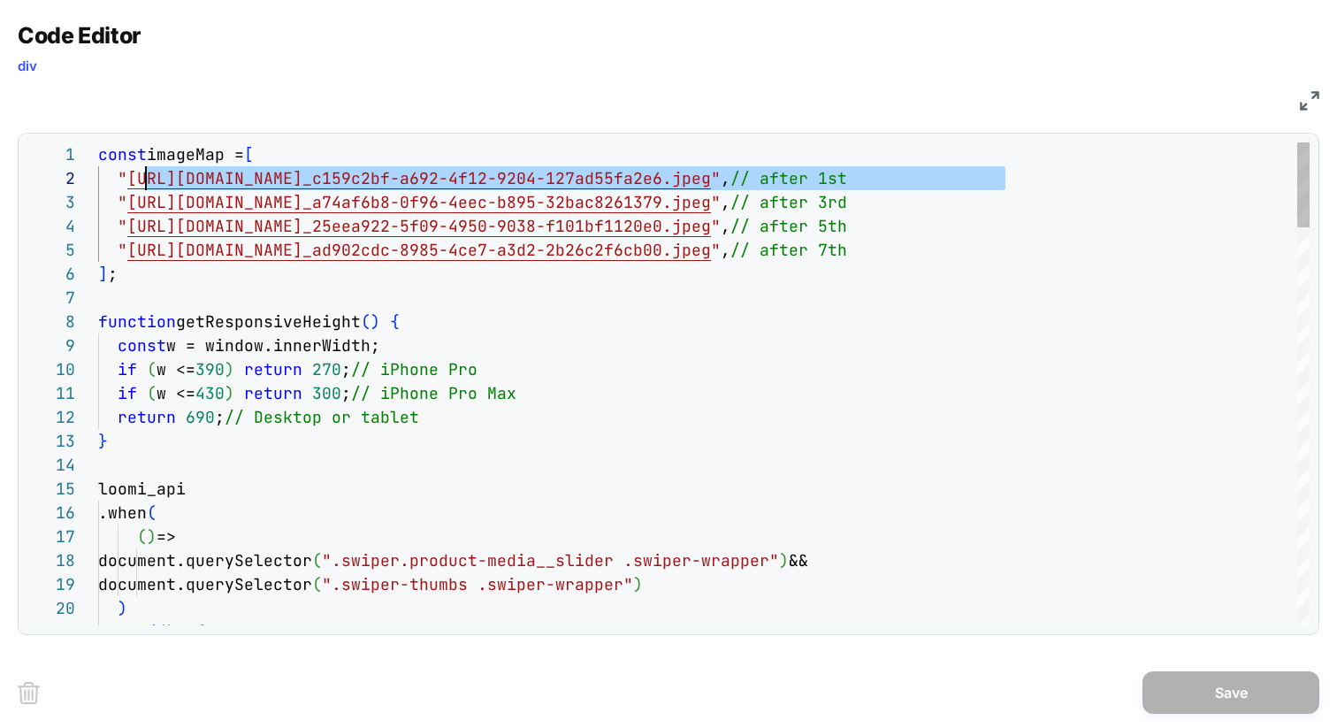
scroll to position [24, 38]
drag, startPoint x: 1009, startPoint y: 179, endPoint x: 134, endPoint y: 172, distance: 875.5
click at [0, 0] on div ") .then ( ( ) => { ( ) => document.querySelector ( ".swiper.product-media__slid…" at bounding box center [0, 0] width 0 height 0
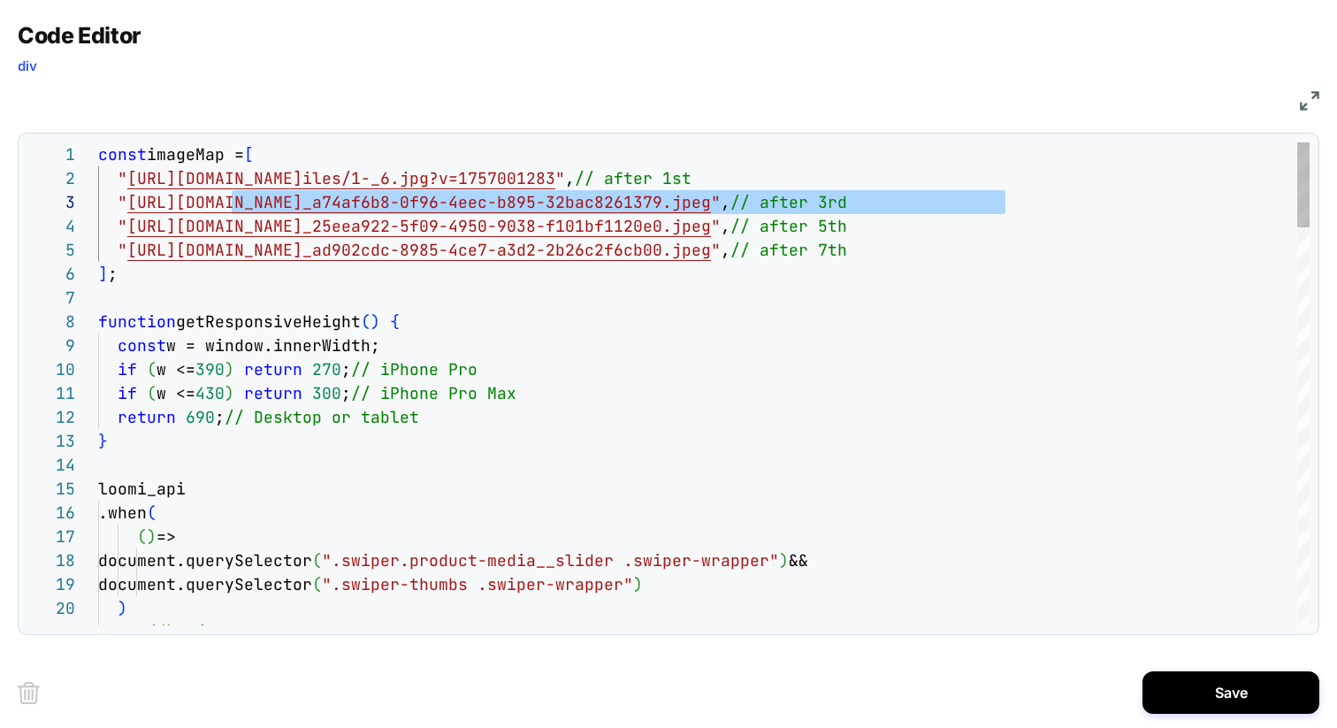
scroll to position [48, 124]
drag, startPoint x: 1007, startPoint y: 206, endPoint x: 222, endPoint y: 195, distance: 785.4
click at [0, 0] on div ") .then ( ( ) => { ( ) => document.querySelector ( ".swiper.product-media__slid…" at bounding box center [0, 0] width 0 height 0
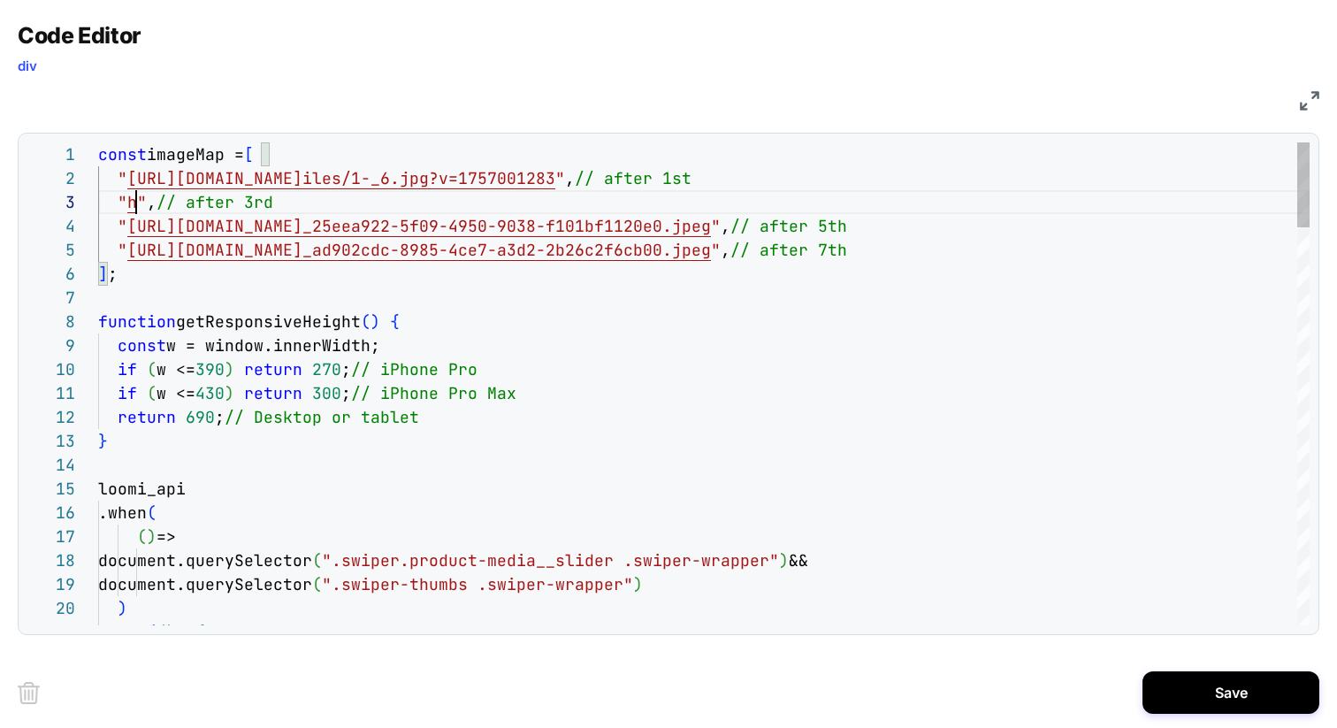
scroll to position [48, 28]
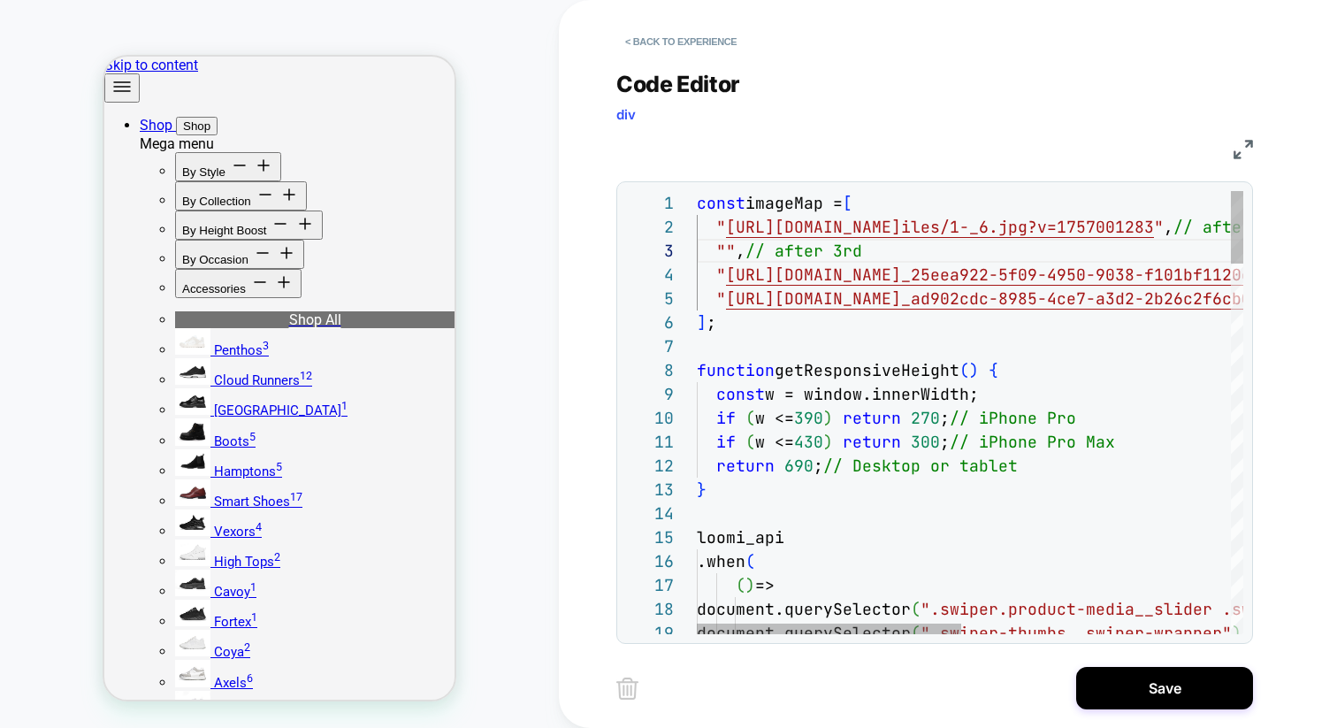
click at [0, 0] on div "const imageMap = [ " [URL][DOMAIN_NAME] iles/1-_6.jpg?v=1757001283 " , // after…" at bounding box center [0, 0] width 0 height 0
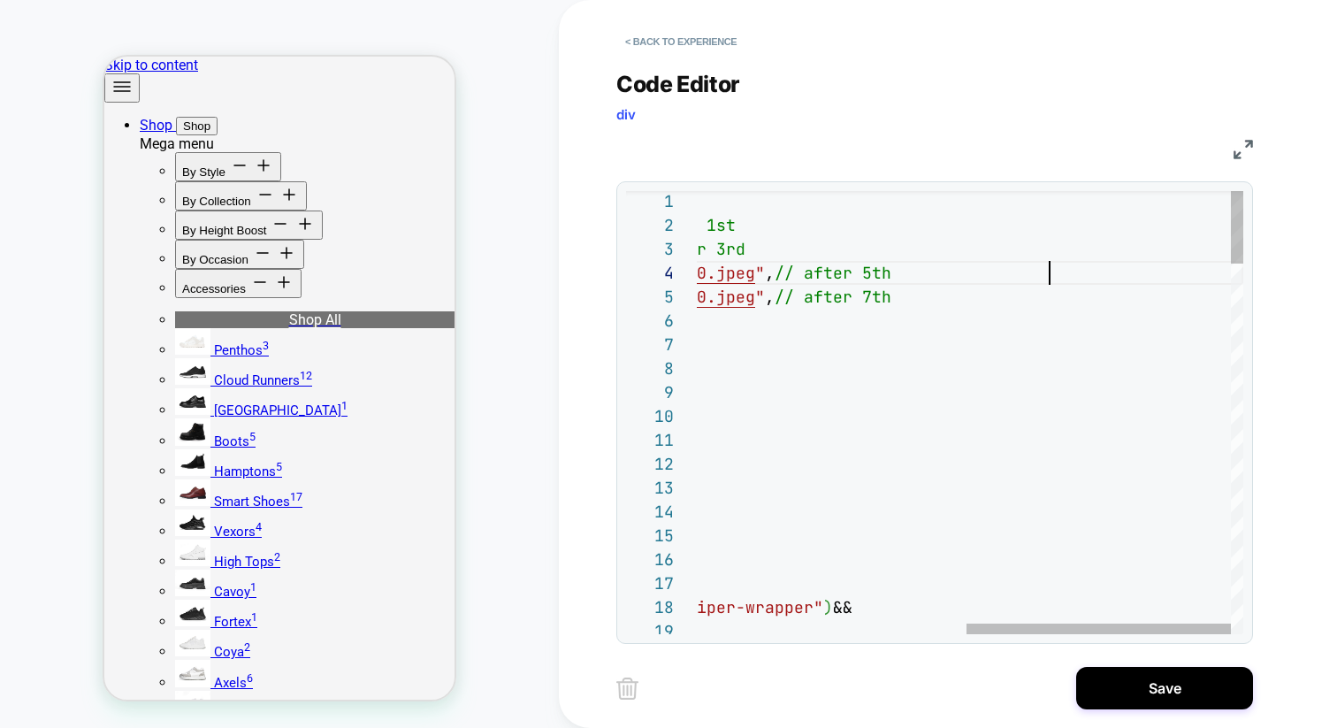
click at [0, 0] on div "const imageMap = [ " [URL][DOMAIN_NAME] iles/1-_6.jpg?v=1757001283 " , // after…" at bounding box center [0, 0] width 0 height 0
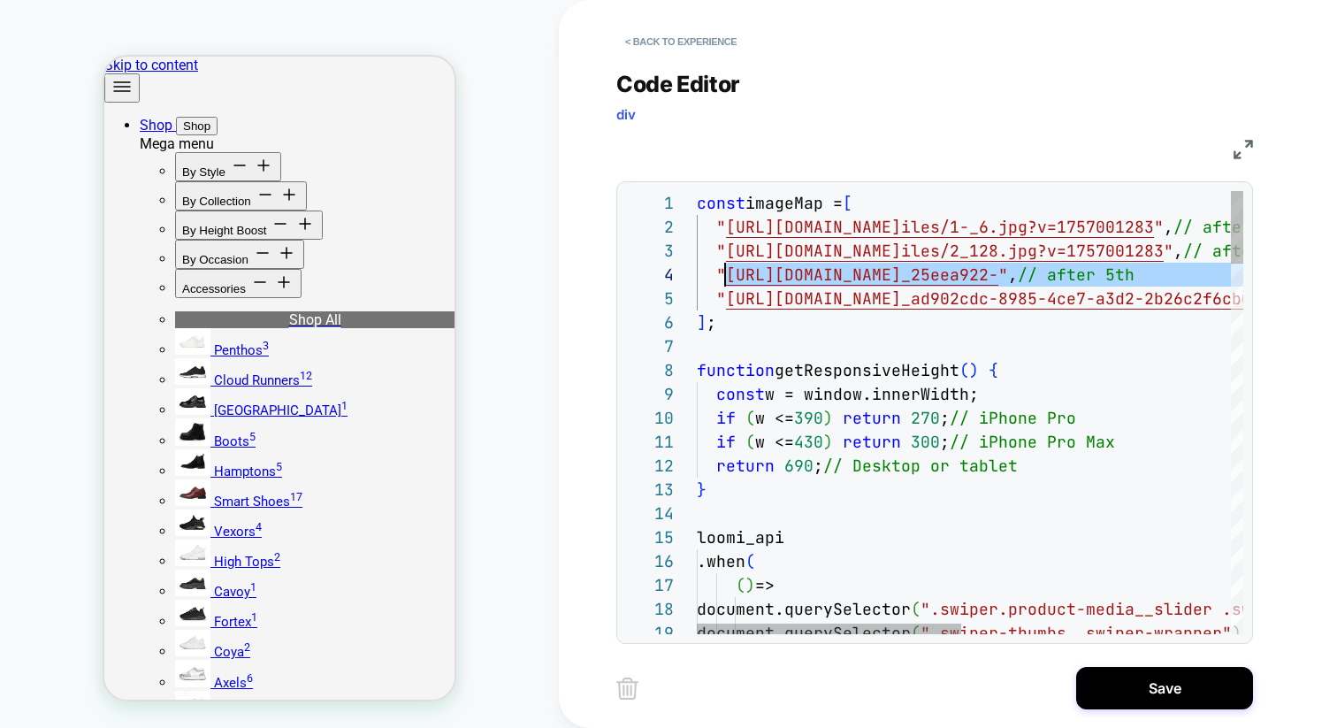
scroll to position [72, 28]
drag, startPoint x: 1136, startPoint y: 275, endPoint x: 726, endPoint y: 271, distance: 410.4
click at [0, 0] on div "const imageMap = [ " [URL][DOMAIN_NAME] iles/1-_6.jpg?v=1757001283 " , // after…" at bounding box center [0, 0] width 0 height 0
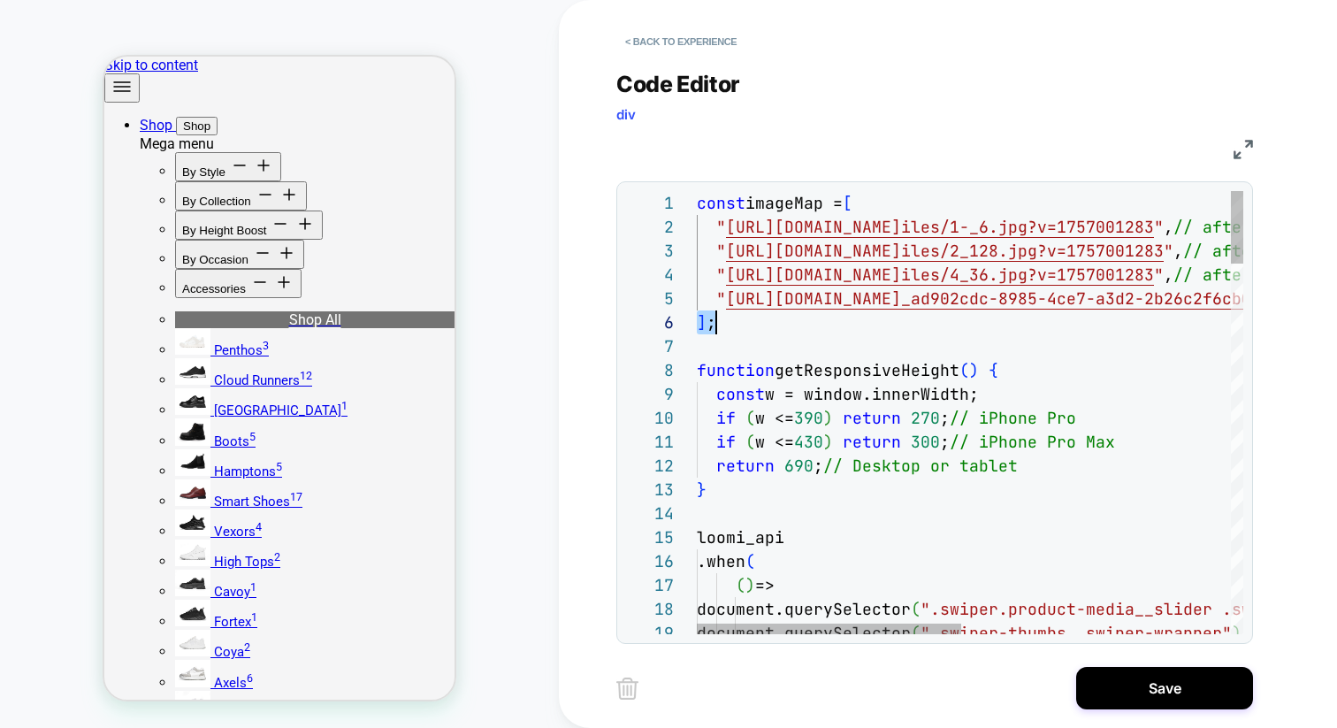
scroll to position [96, 28]
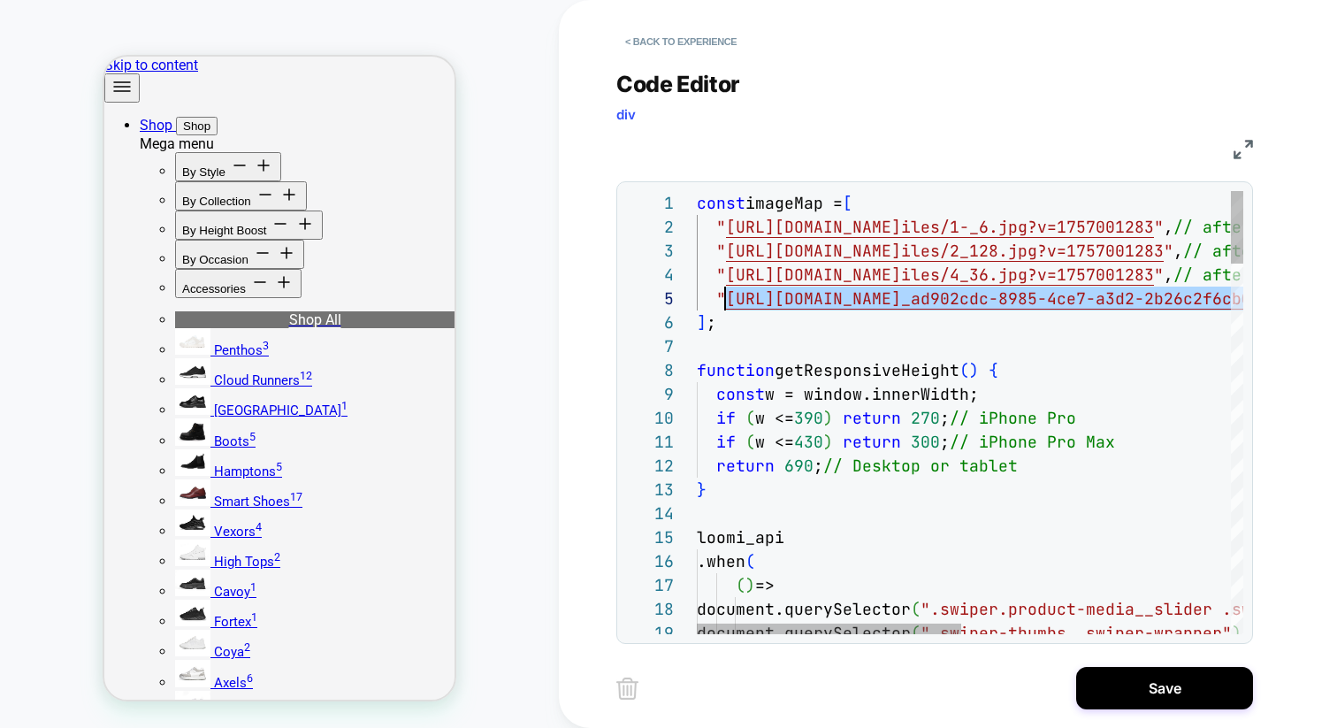
drag, startPoint x: 1050, startPoint y: 301, endPoint x: 725, endPoint y: 298, distance: 324.6
click at [0, 0] on div "const imageMap = [ " [URL][DOMAIN_NAME] iles/1-_6.jpg?v=1757001283 " , // after…" at bounding box center [0, 0] width 0 height 0
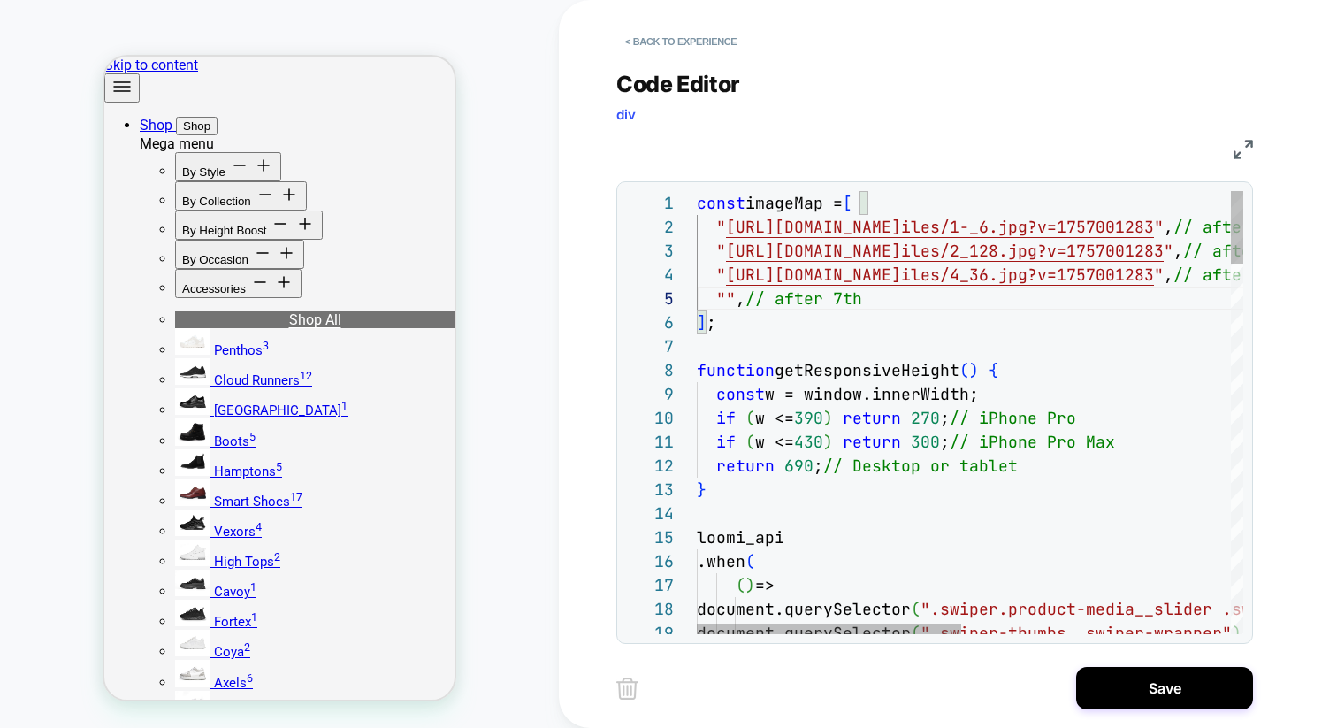
type textarea "**********"
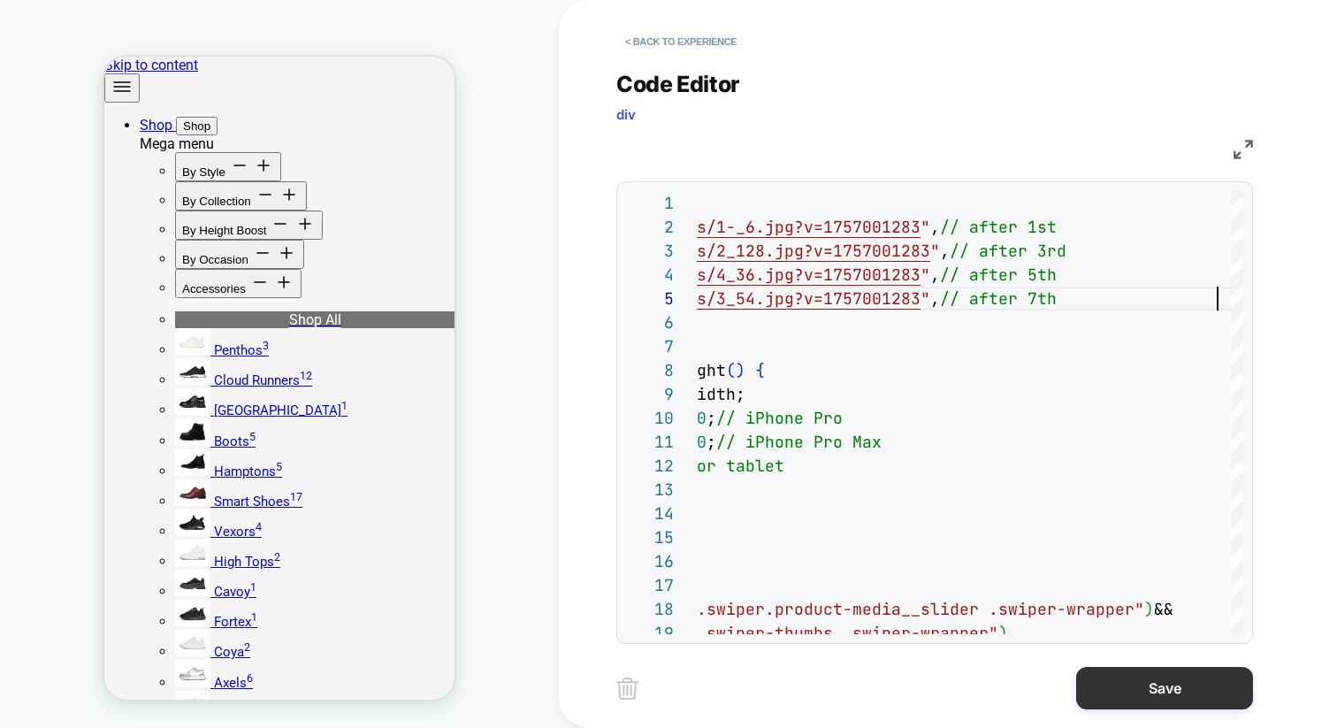
click at [0, 0] on button "Save" at bounding box center [0, 0] width 0 height 0
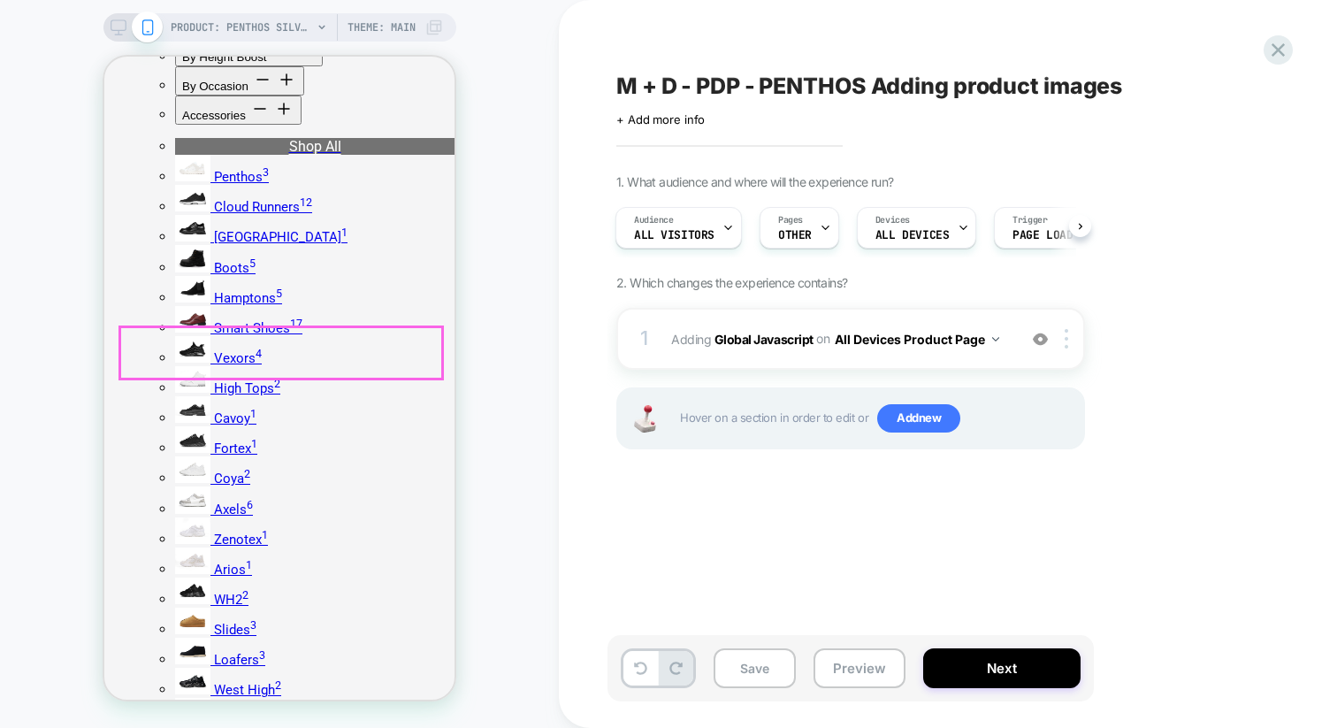
scroll to position [192, 0]
